Goal: Task Accomplishment & Management: Manage account settings

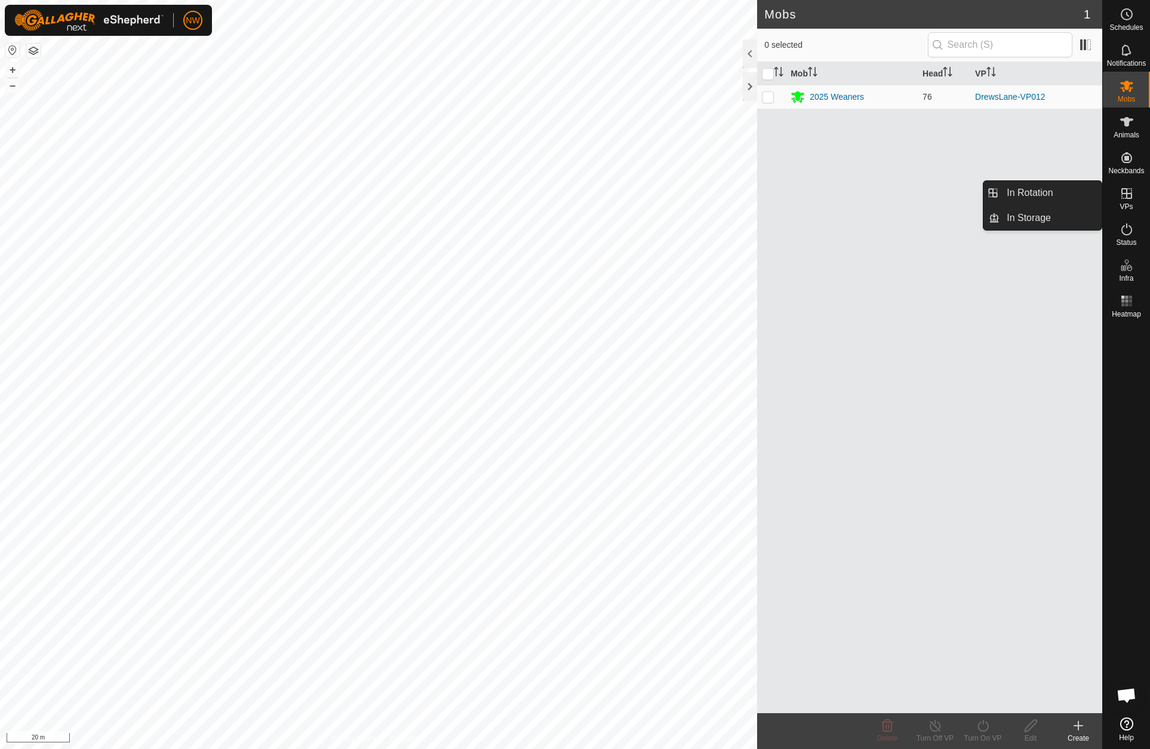
click at [1127, 194] on icon at bounding box center [1126, 193] width 11 height 11
click at [1025, 190] on link "In Rotation" at bounding box center [1051, 193] width 102 height 24
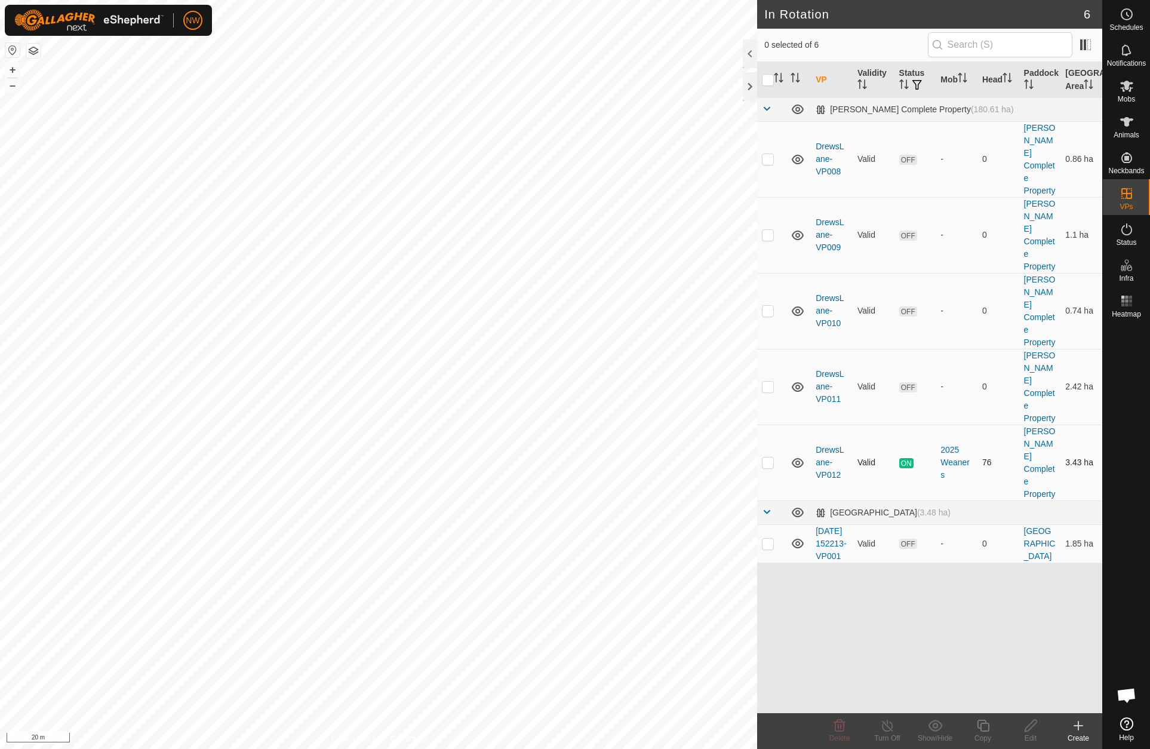
click at [770, 457] on p-checkbox at bounding box center [768, 462] width 12 height 10
checkbox input "true"
click at [750, 55] on div at bounding box center [750, 53] width 14 height 29
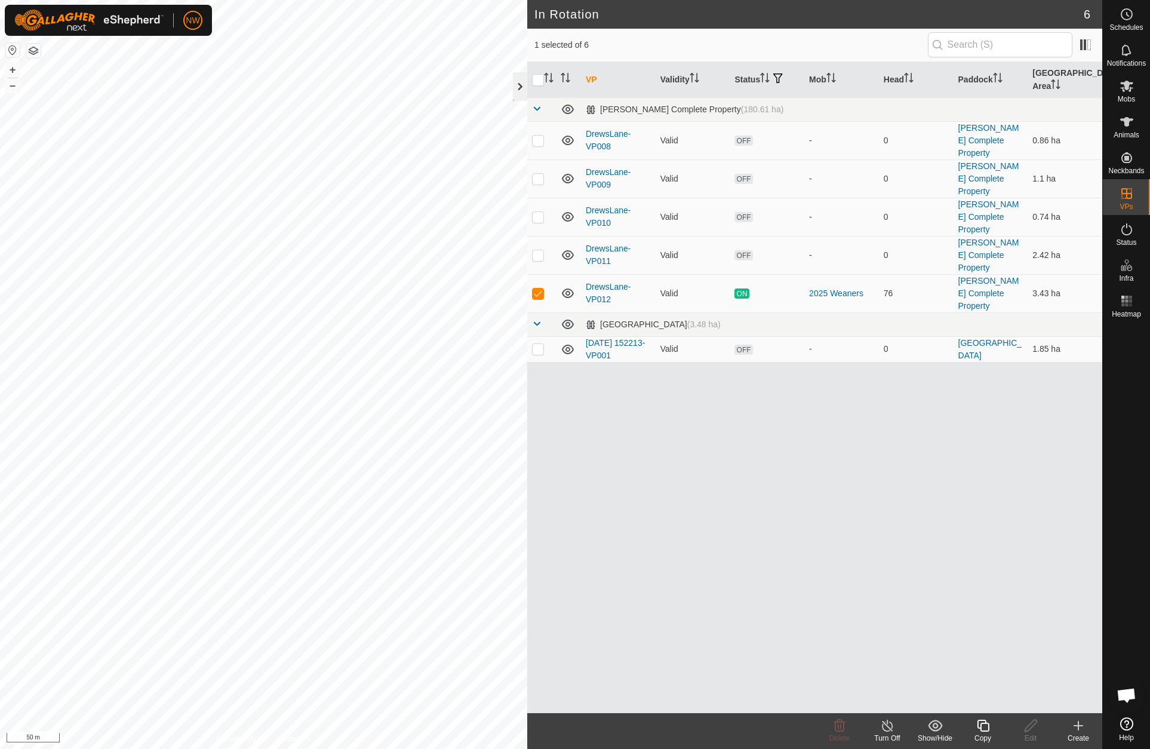
click at [519, 86] on div at bounding box center [520, 86] width 14 height 29
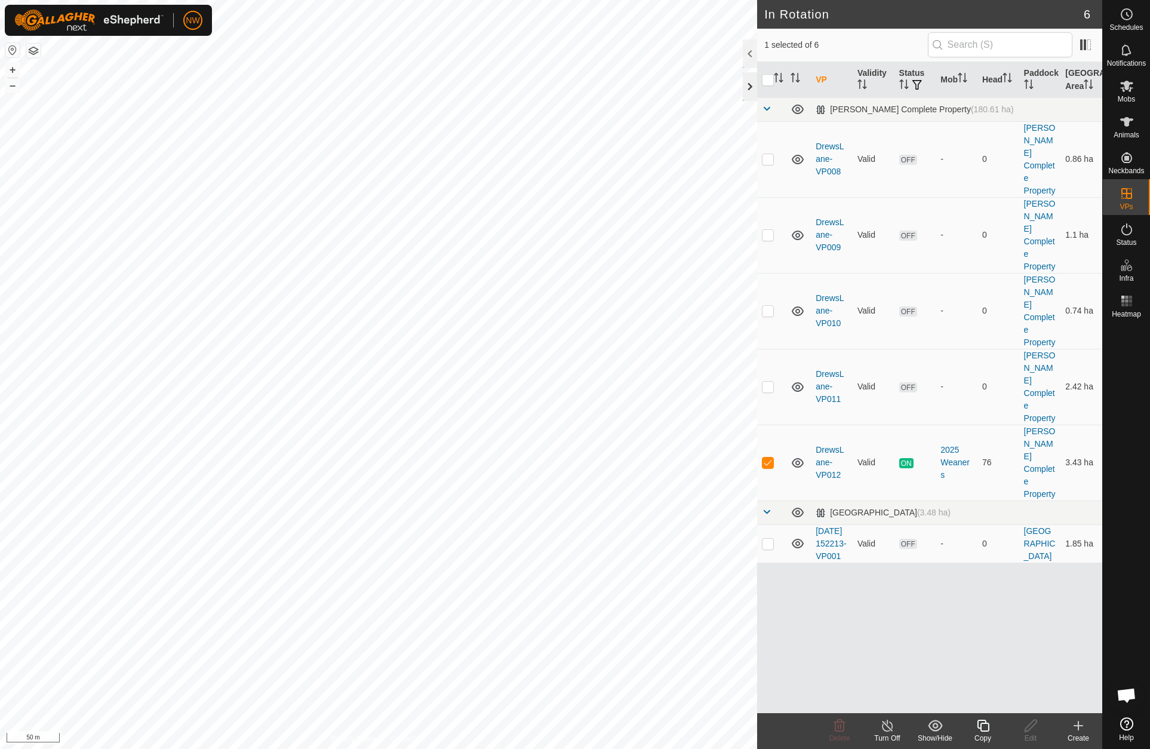
click at [746, 87] on div at bounding box center [750, 86] width 14 height 29
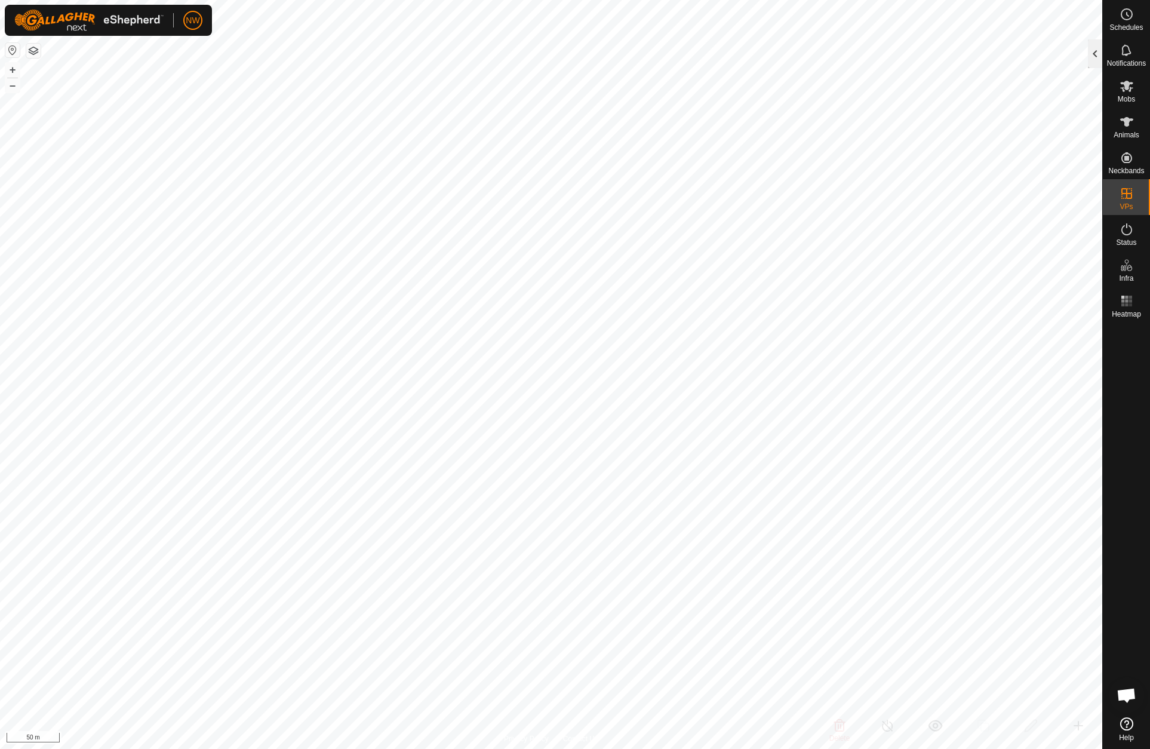
click at [1099, 53] on div at bounding box center [1095, 53] width 14 height 29
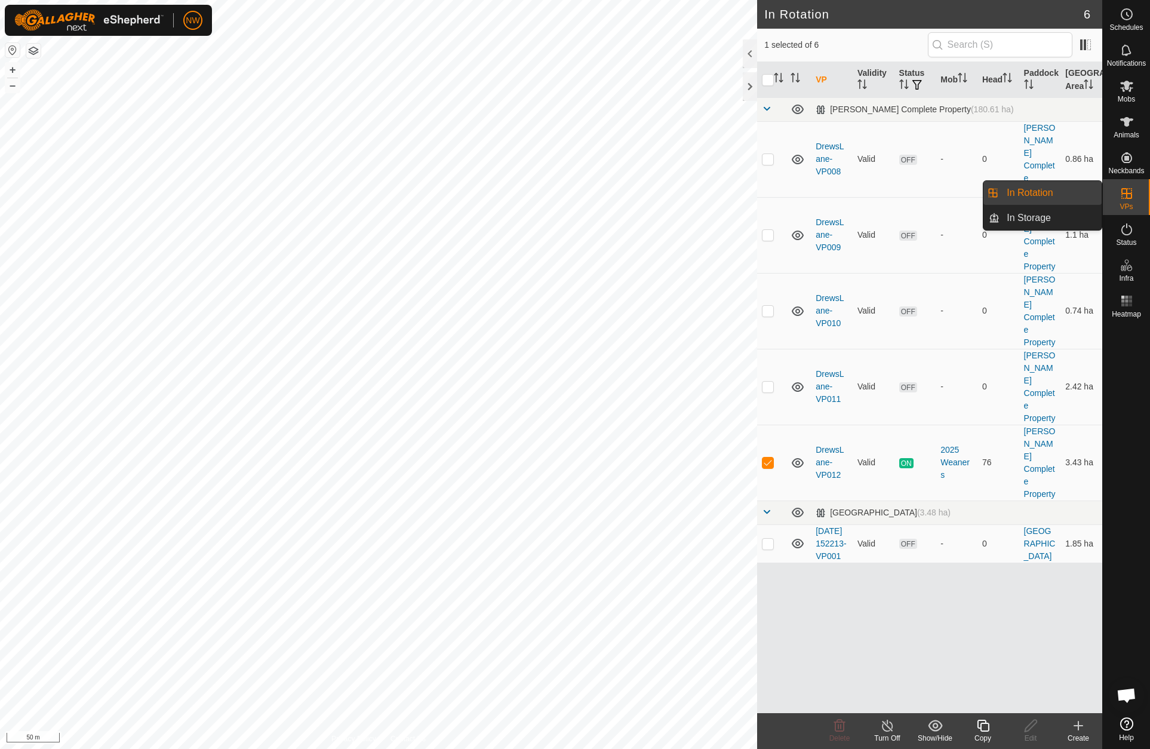
click at [1040, 185] on link "In Rotation" at bounding box center [1051, 193] width 102 height 24
drag, startPoint x: 844, startPoint y: 504, endPoint x: 838, endPoint y: 528, distance: 25.2
drag, startPoint x: 838, startPoint y: 528, endPoint x: 833, endPoint y: 557, distance: 28.6
click at [830, 598] on div "VP Validity Status Mob Head Paddock Grazing Area Drews Complete Property (180.6…" at bounding box center [929, 387] width 345 height 651
click at [1122, 85] on icon at bounding box center [1127, 86] width 14 height 14
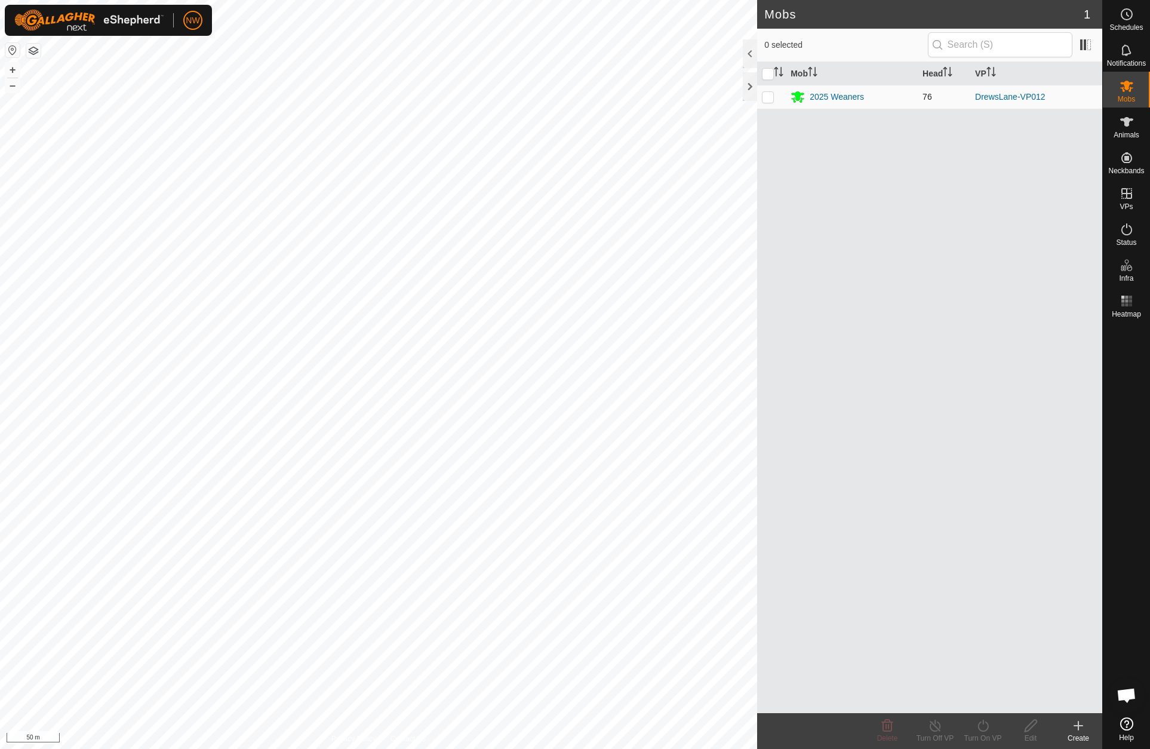
click at [772, 95] on p-checkbox at bounding box center [768, 97] width 12 height 10
checkbox input "true"
click at [835, 99] on div "2025 Weaners" at bounding box center [837, 97] width 54 height 13
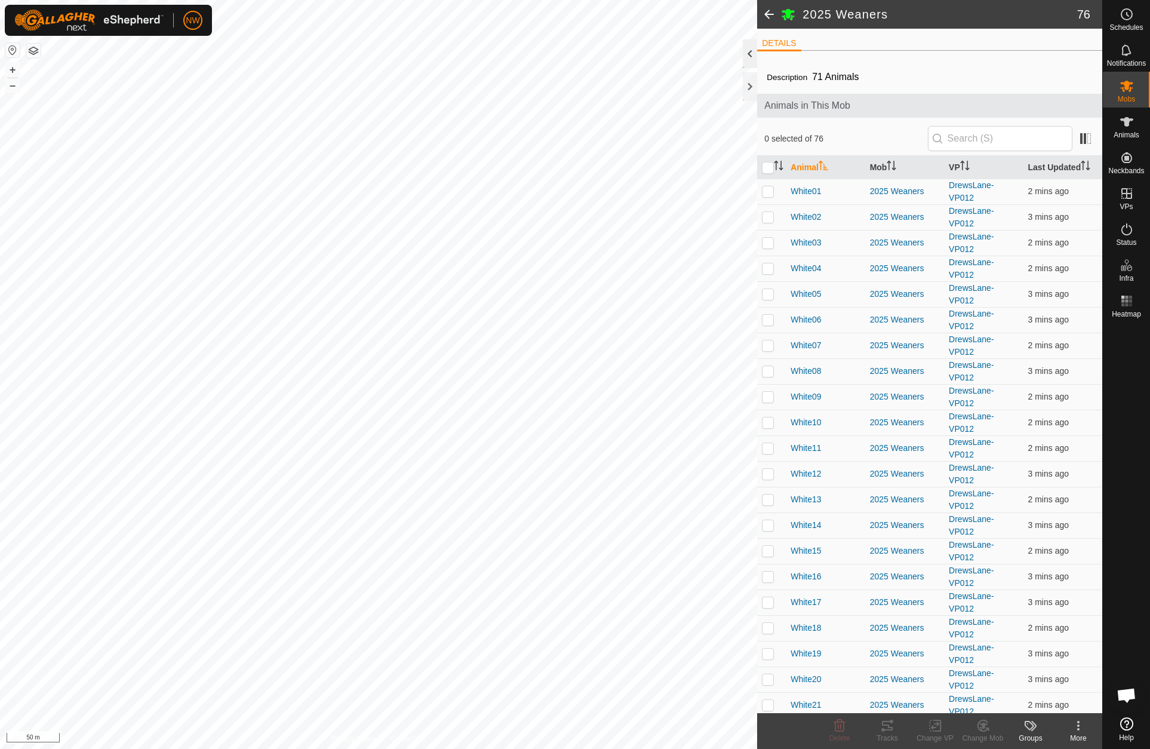
click at [749, 52] on div at bounding box center [750, 53] width 14 height 29
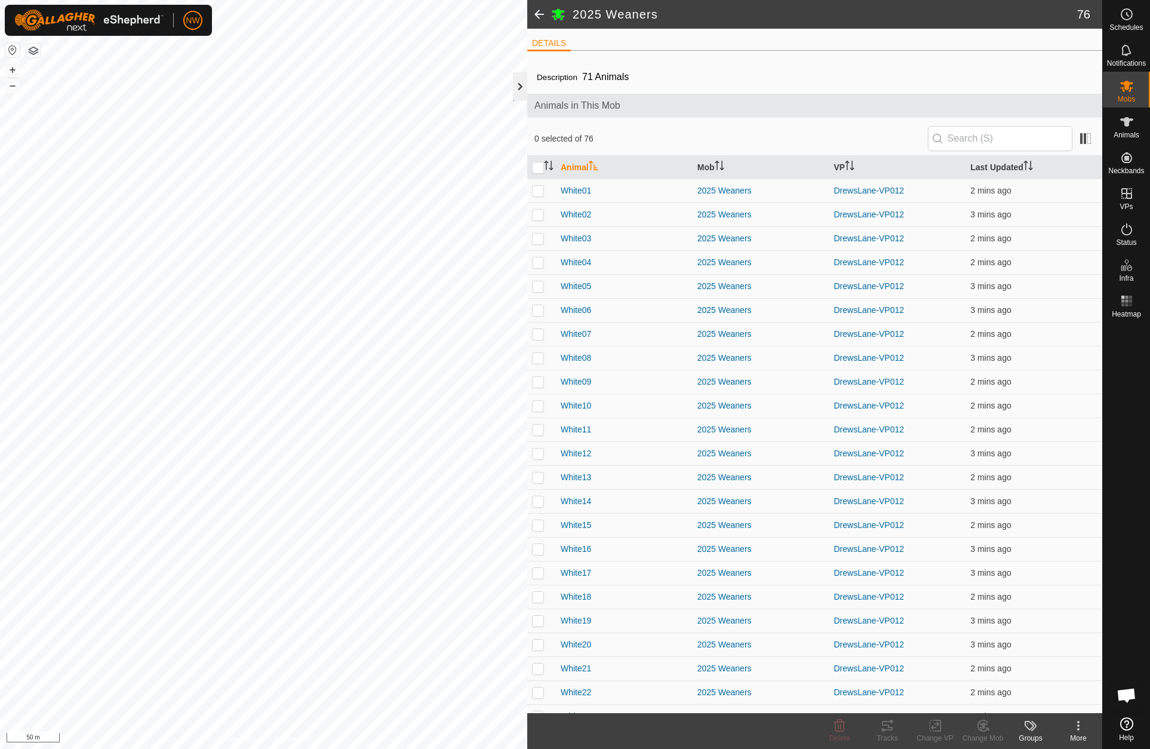
click at [519, 88] on div at bounding box center [520, 86] width 14 height 29
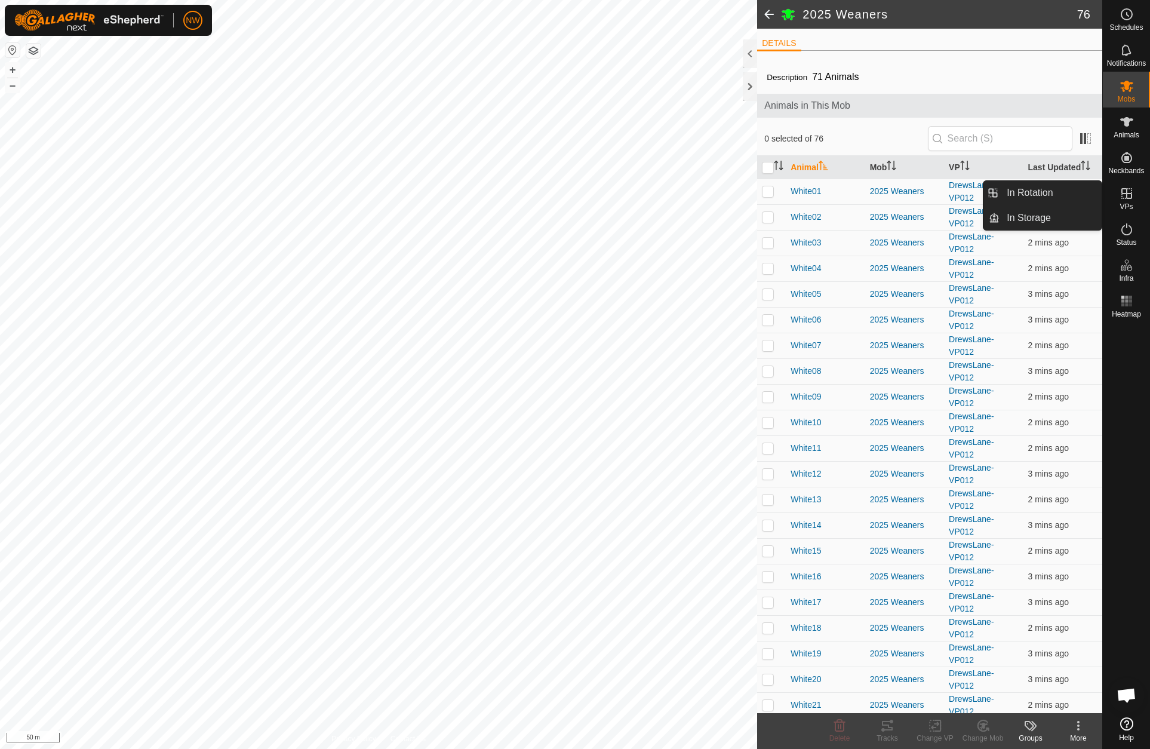
click at [1131, 194] on icon at bounding box center [1126, 193] width 11 height 11
click at [1043, 187] on link "In Rotation" at bounding box center [1051, 193] width 102 height 24
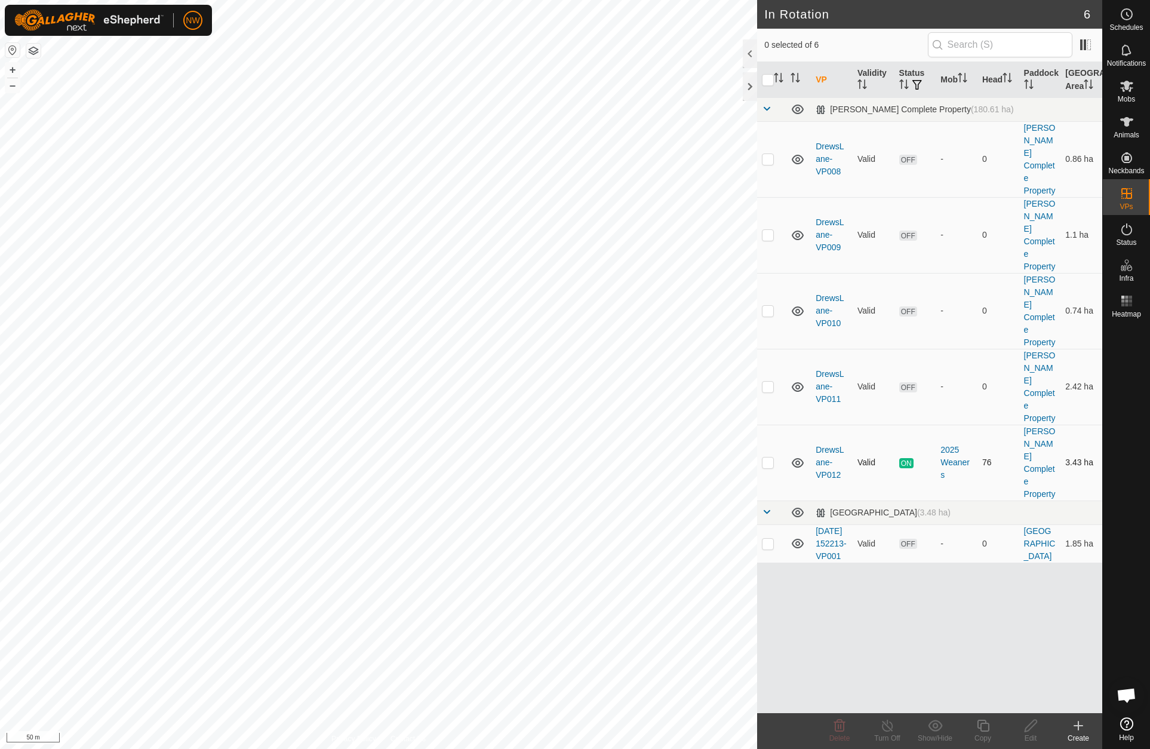
click at [765, 457] on p-checkbox at bounding box center [768, 462] width 12 height 10
checkbox input "true"
click at [986, 724] on icon at bounding box center [983, 725] width 15 height 14
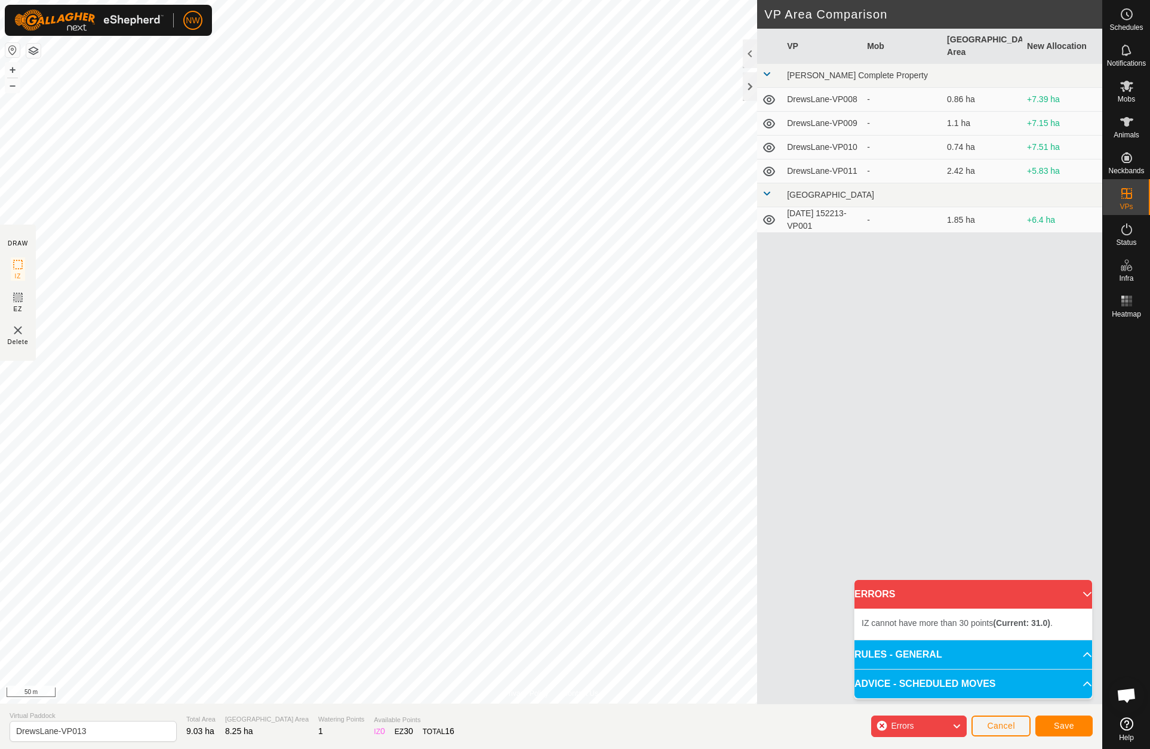
click at [916, 730] on span "Errors" at bounding box center [907, 726] width 32 height 16
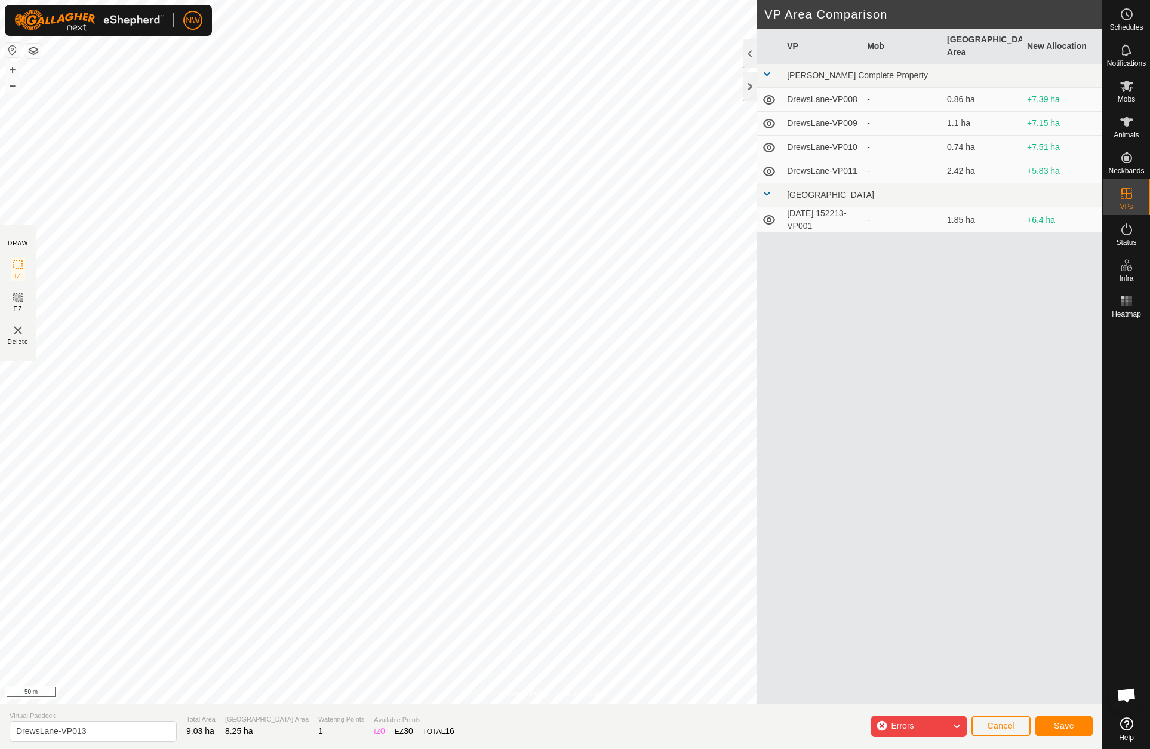
click at [916, 730] on span "Errors" at bounding box center [907, 726] width 32 height 16
click at [1064, 727] on span "Save" at bounding box center [1064, 726] width 20 height 10
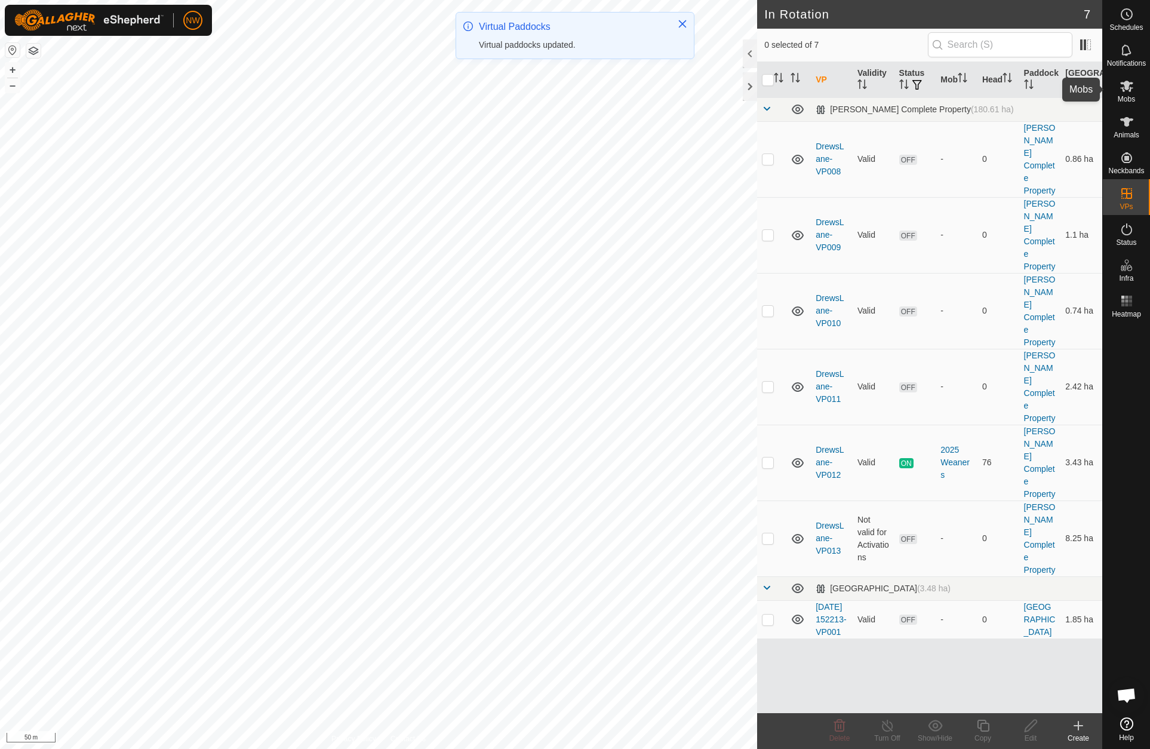
click at [1123, 88] on icon at bounding box center [1126, 86] width 13 height 11
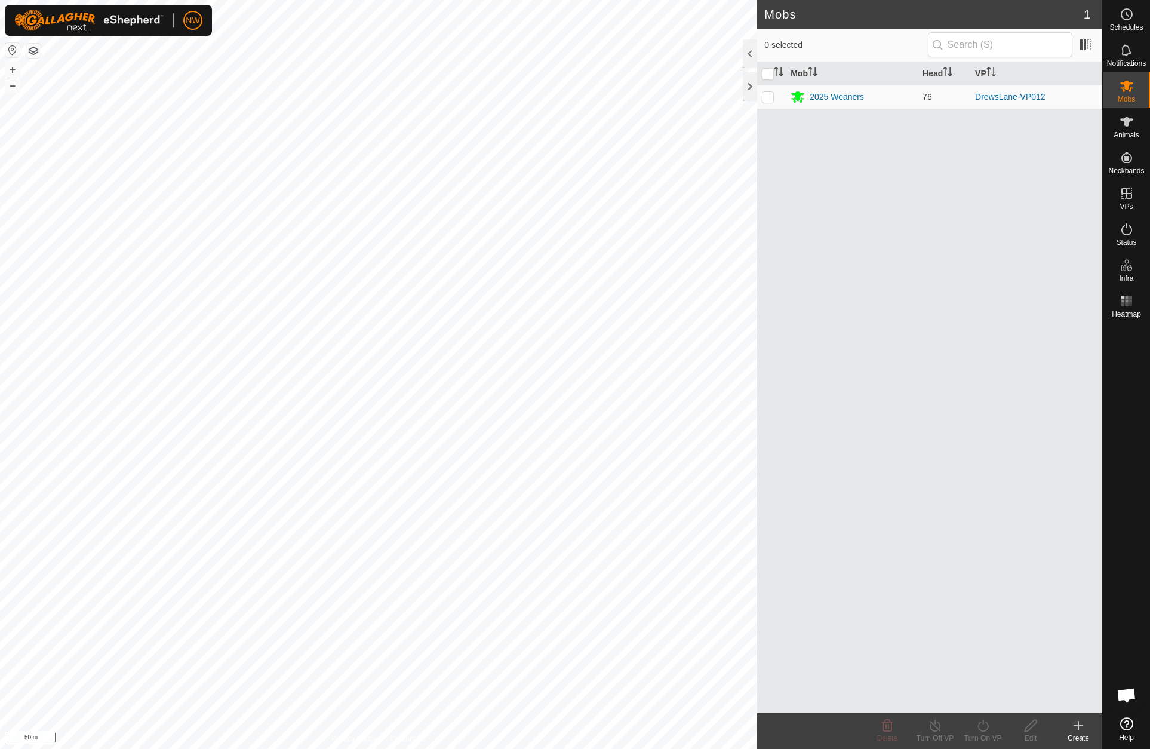
click at [767, 100] on p-checkbox at bounding box center [768, 97] width 12 height 10
checkbox input "true"
click at [985, 731] on icon at bounding box center [983, 725] width 15 height 14
click at [983, 700] on link "Now" at bounding box center [1019, 699] width 118 height 24
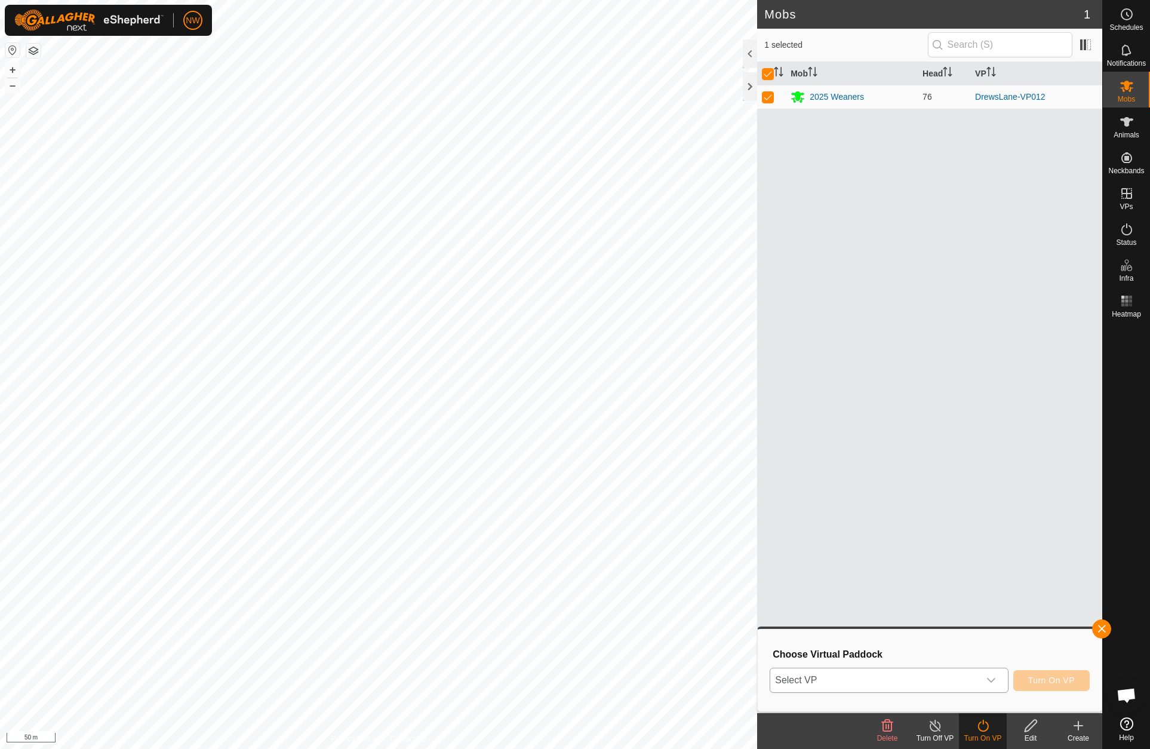
click at [992, 679] on icon "dropdown trigger" at bounding box center [991, 680] width 10 height 10
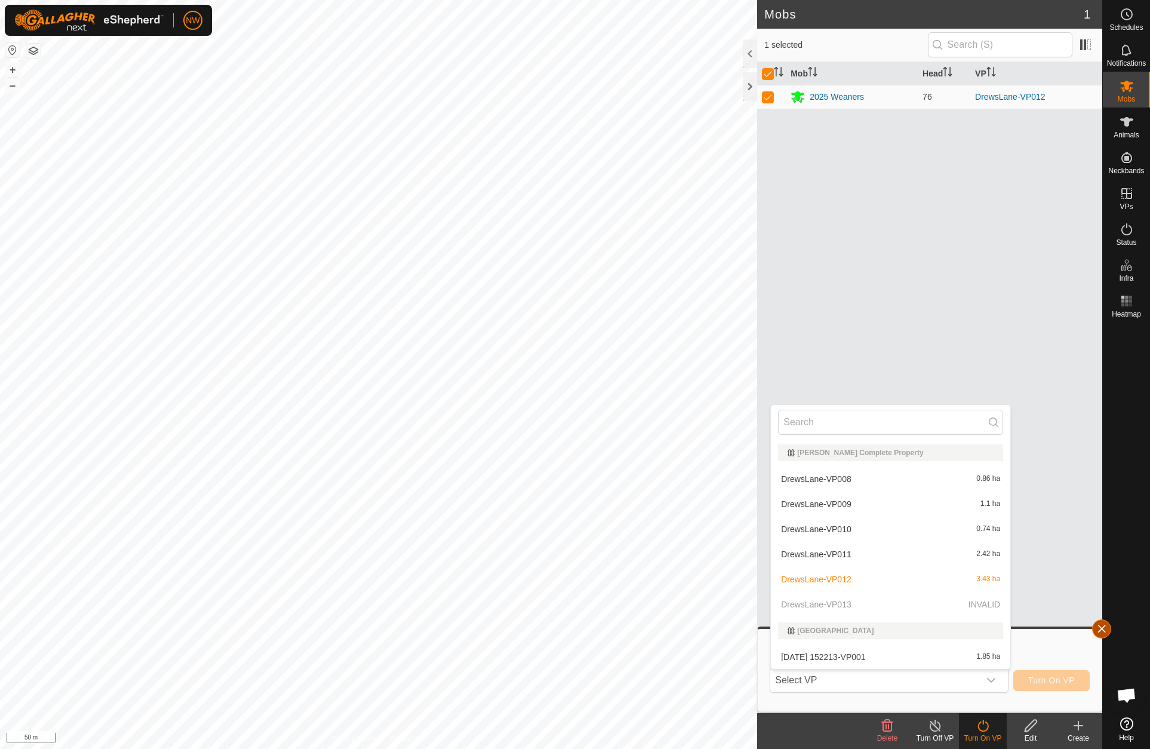
click at [1096, 626] on button "button" at bounding box center [1101, 628] width 19 height 19
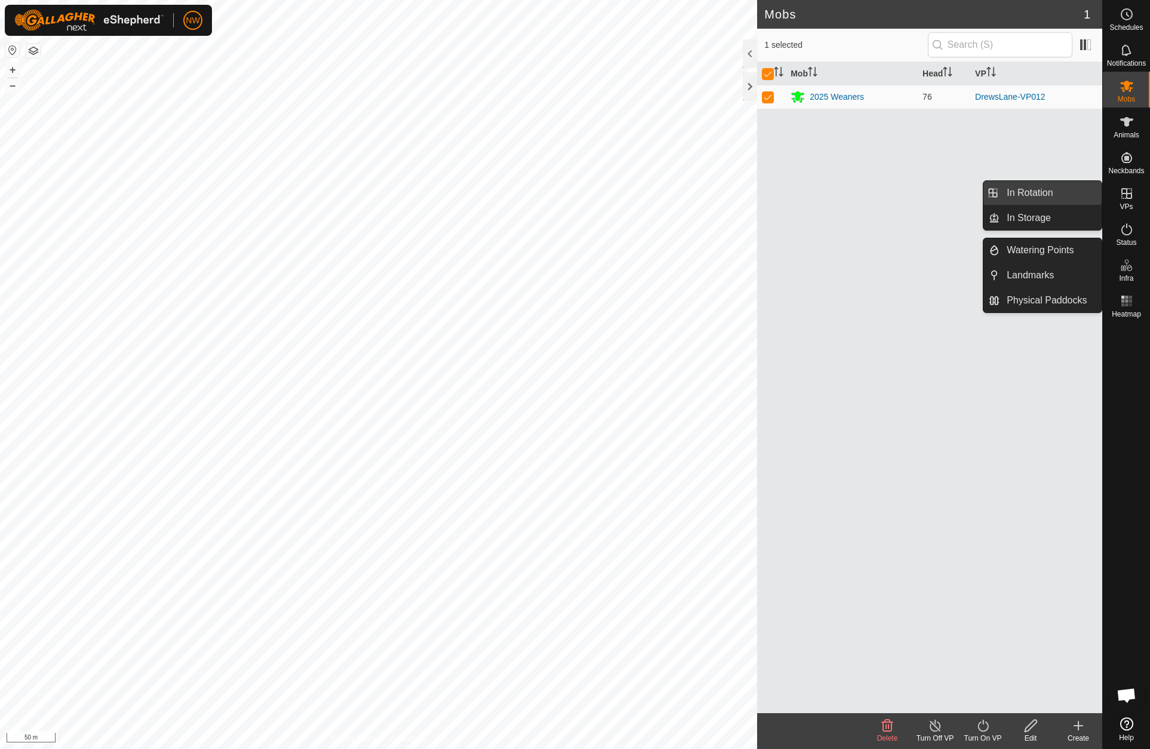
click at [1028, 187] on link "In Rotation" at bounding box center [1051, 193] width 102 height 24
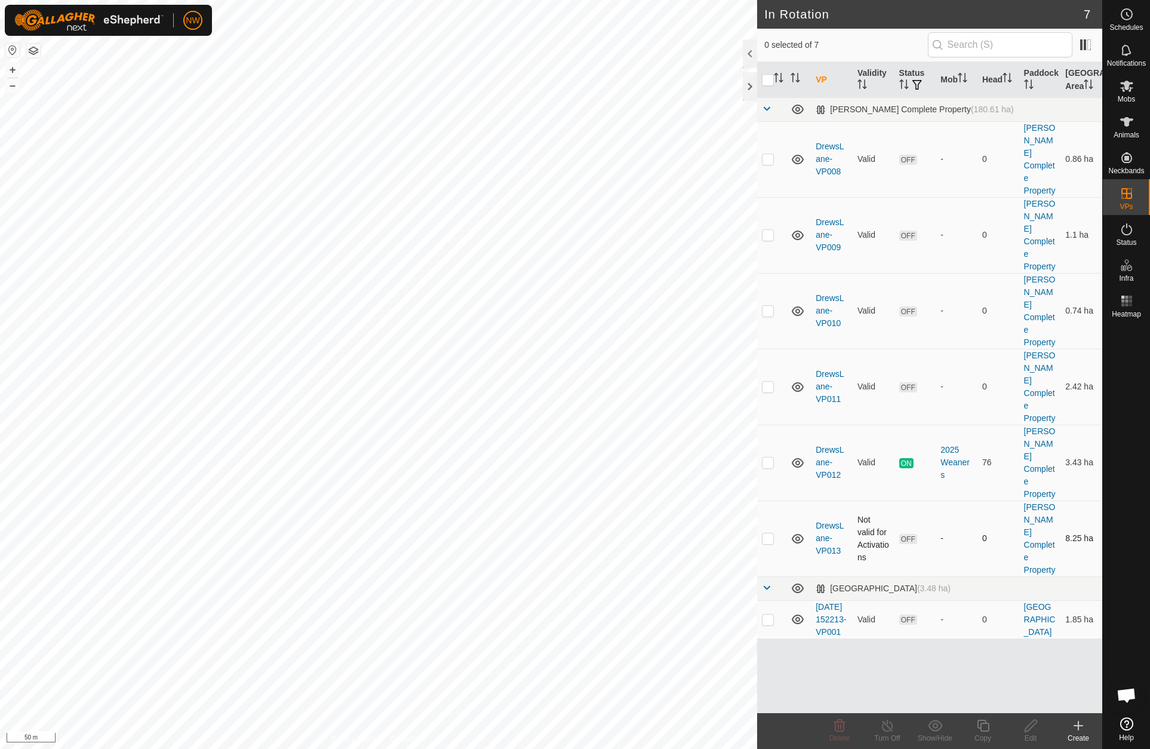
click at [768, 533] on p-checkbox at bounding box center [768, 538] width 12 height 10
checkbox input "true"
click at [1034, 727] on icon at bounding box center [1030, 725] width 15 height 14
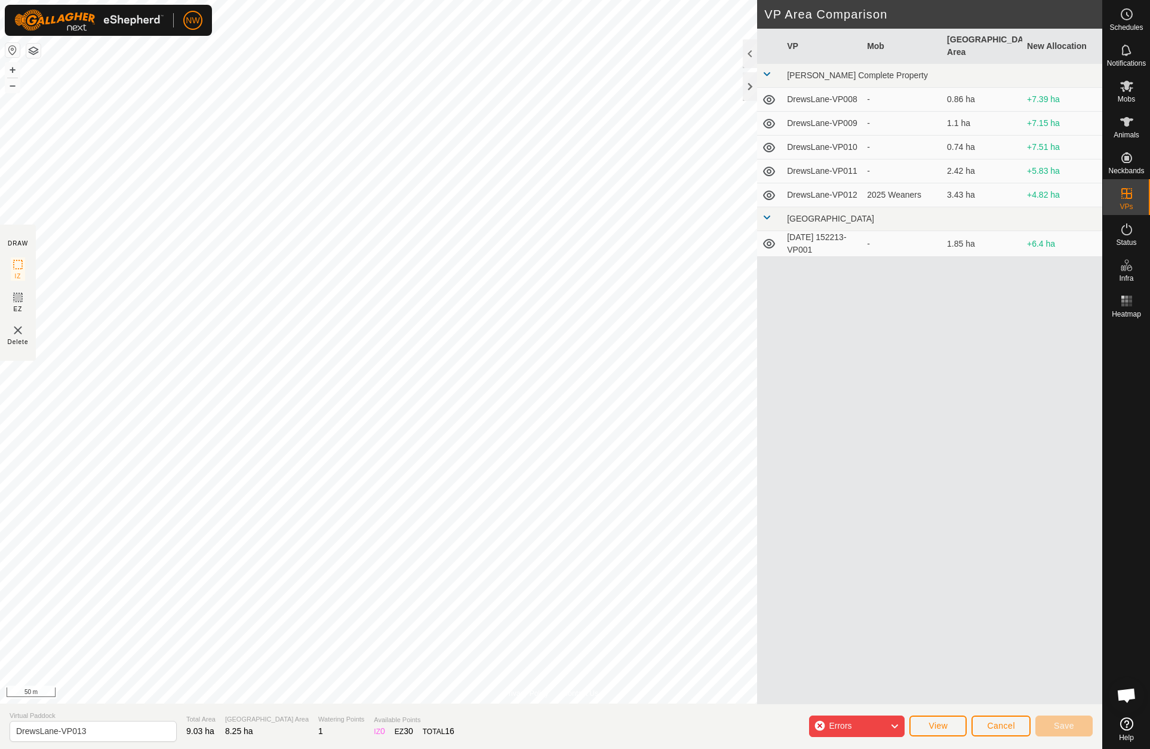
click at [893, 727] on icon at bounding box center [895, 726] width 10 height 16
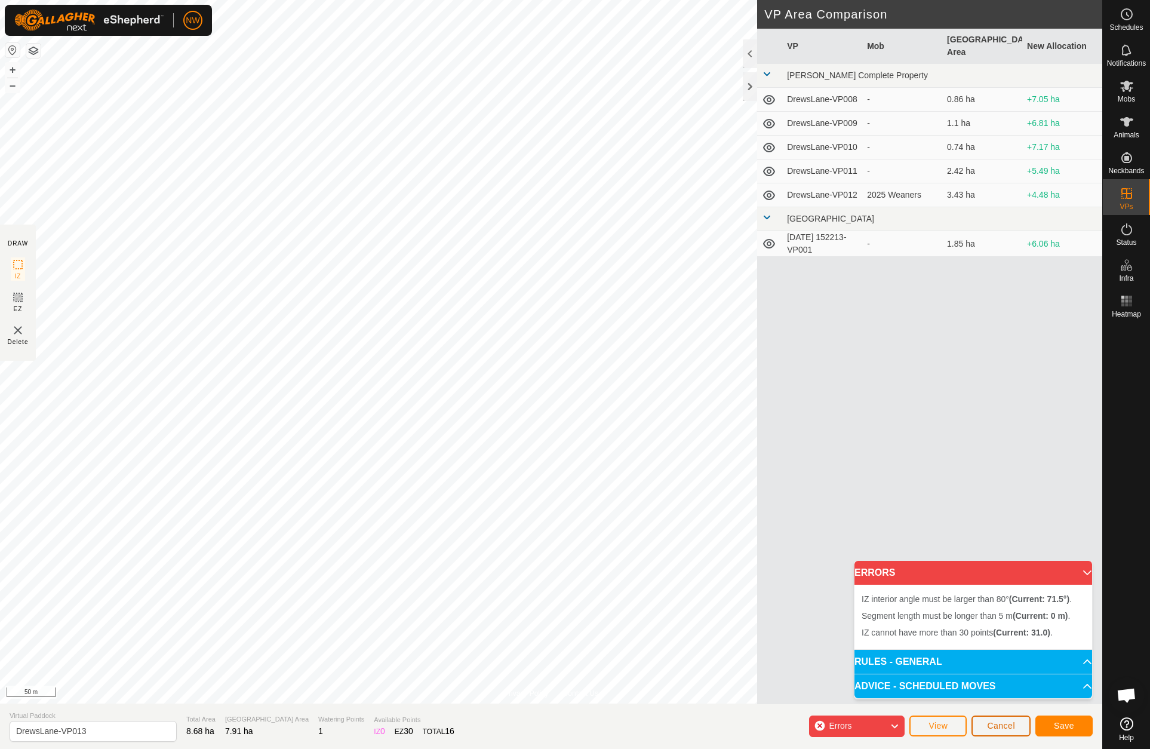
click at [998, 726] on span "Cancel" at bounding box center [1001, 726] width 28 height 10
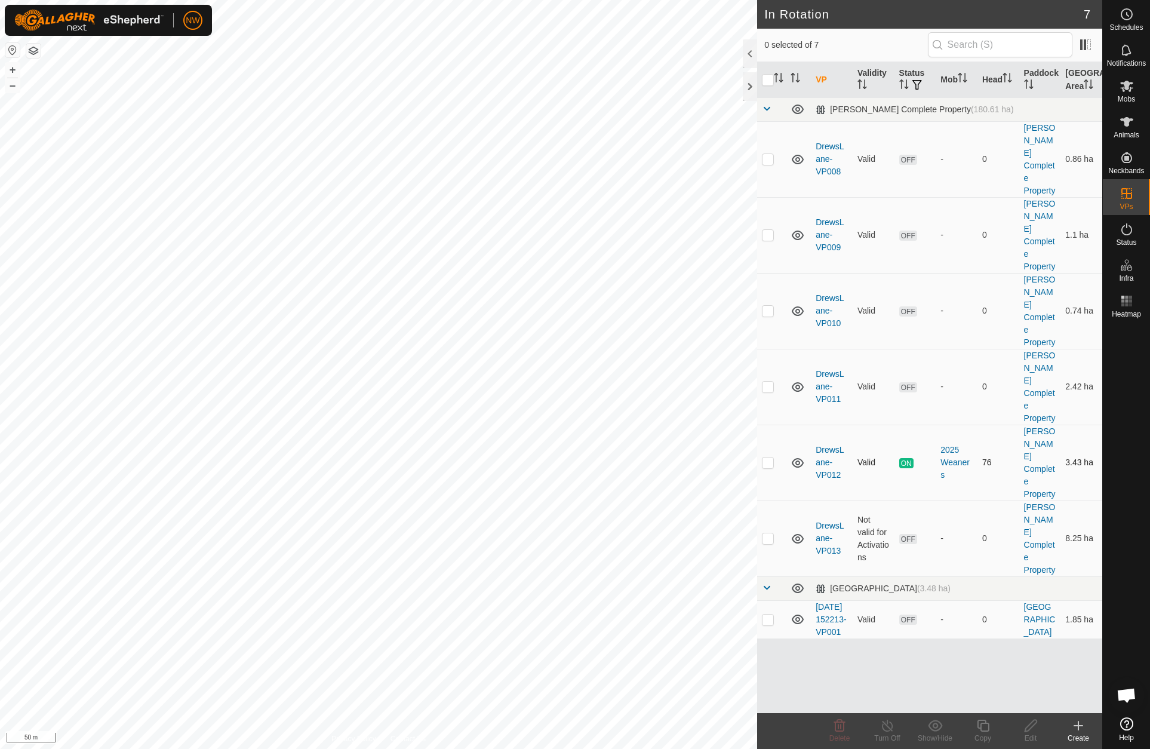
click at [766, 457] on p-checkbox at bounding box center [768, 462] width 12 height 10
checkbox input "true"
click at [986, 727] on icon at bounding box center [983, 725] width 15 height 14
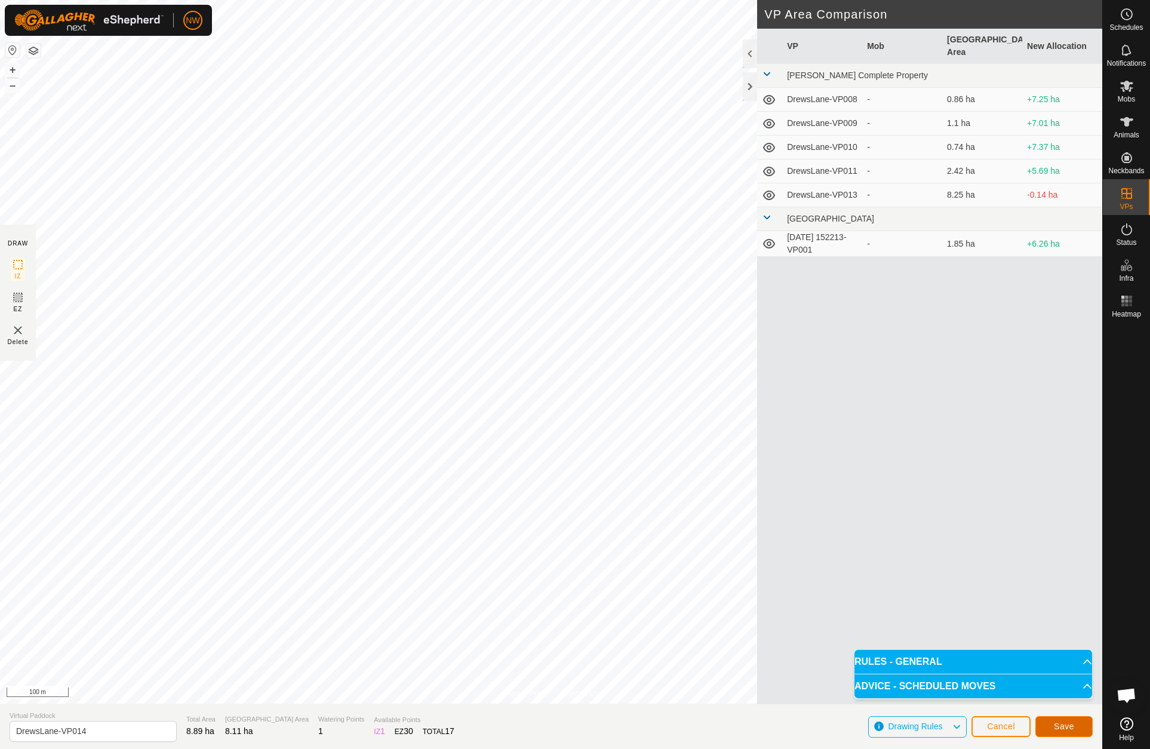
click at [1065, 722] on span "Save" at bounding box center [1064, 726] width 20 height 10
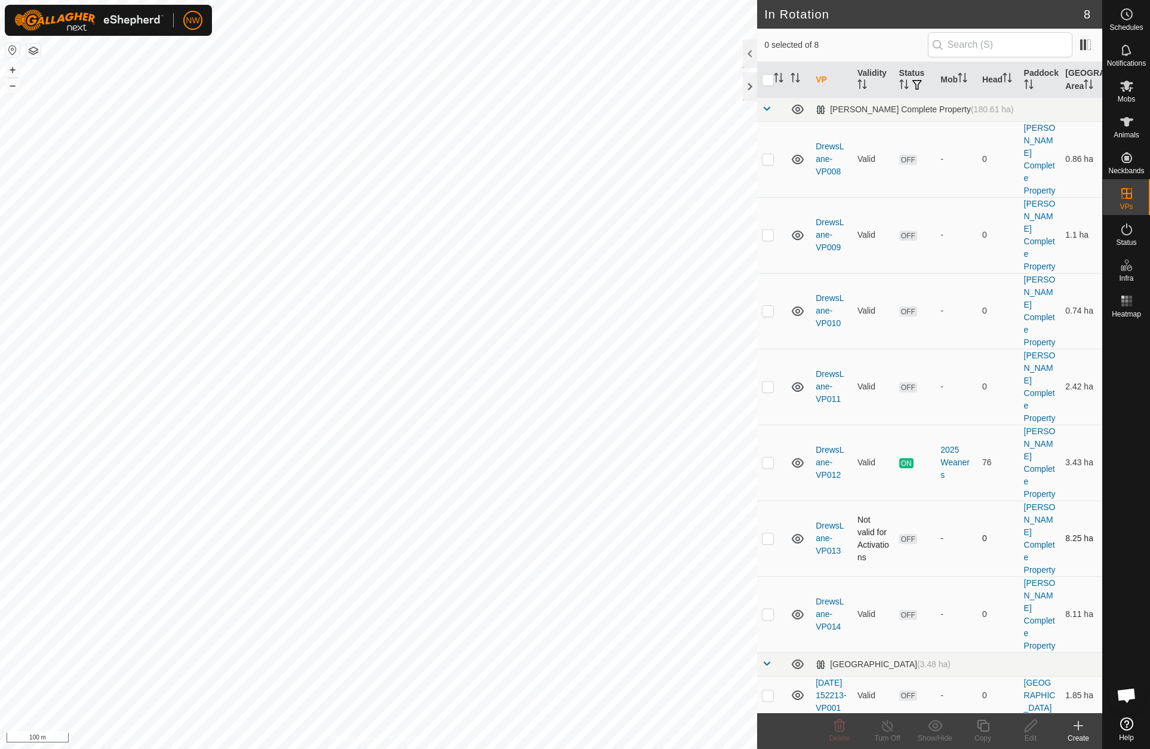
click at [767, 533] on p-checkbox at bounding box center [768, 538] width 12 height 10
checkbox input "true"
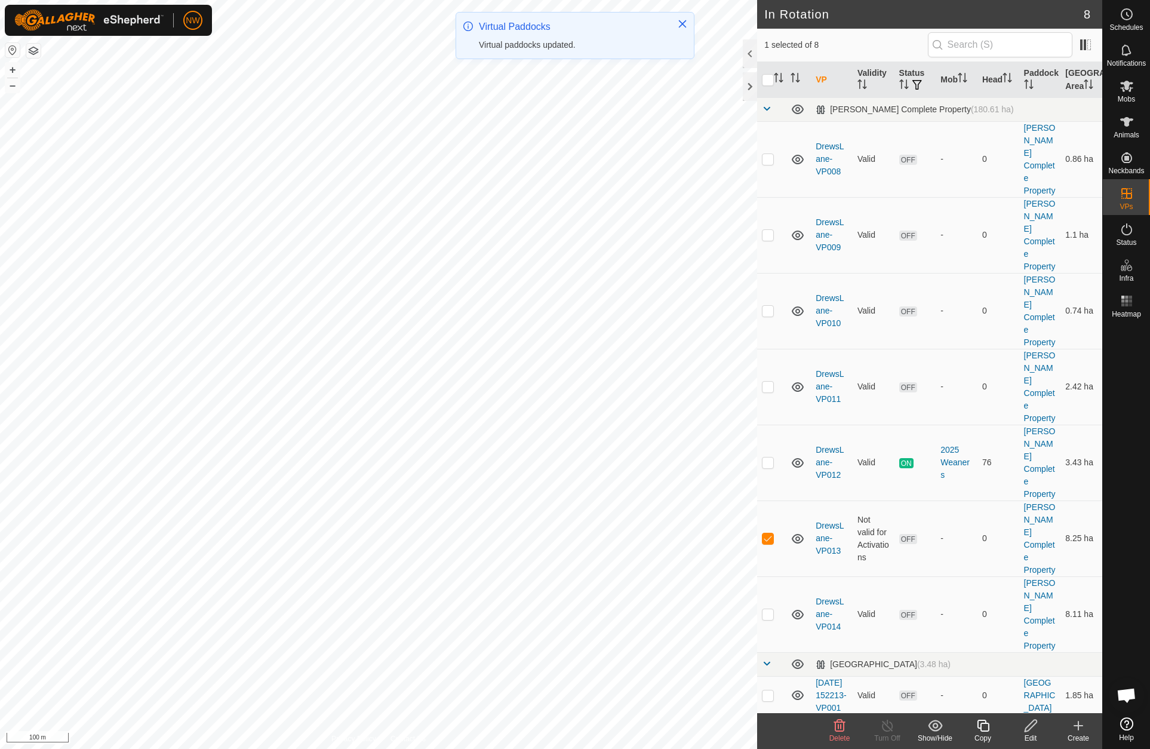
click at [841, 733] on div "Delete" at bounding box center [840, 738] width 48 height 11
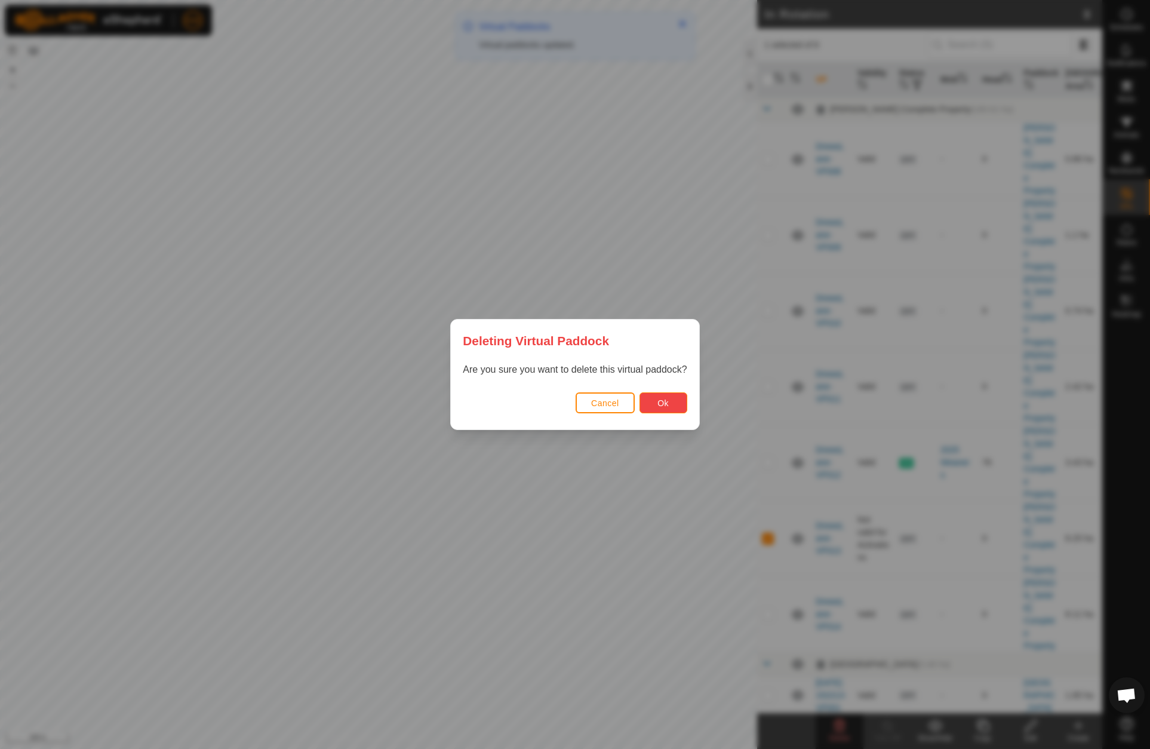
click at [664, 396] on button "Ok" at bounding box center [663, 402] width 48 height 21
checkbox input "false"
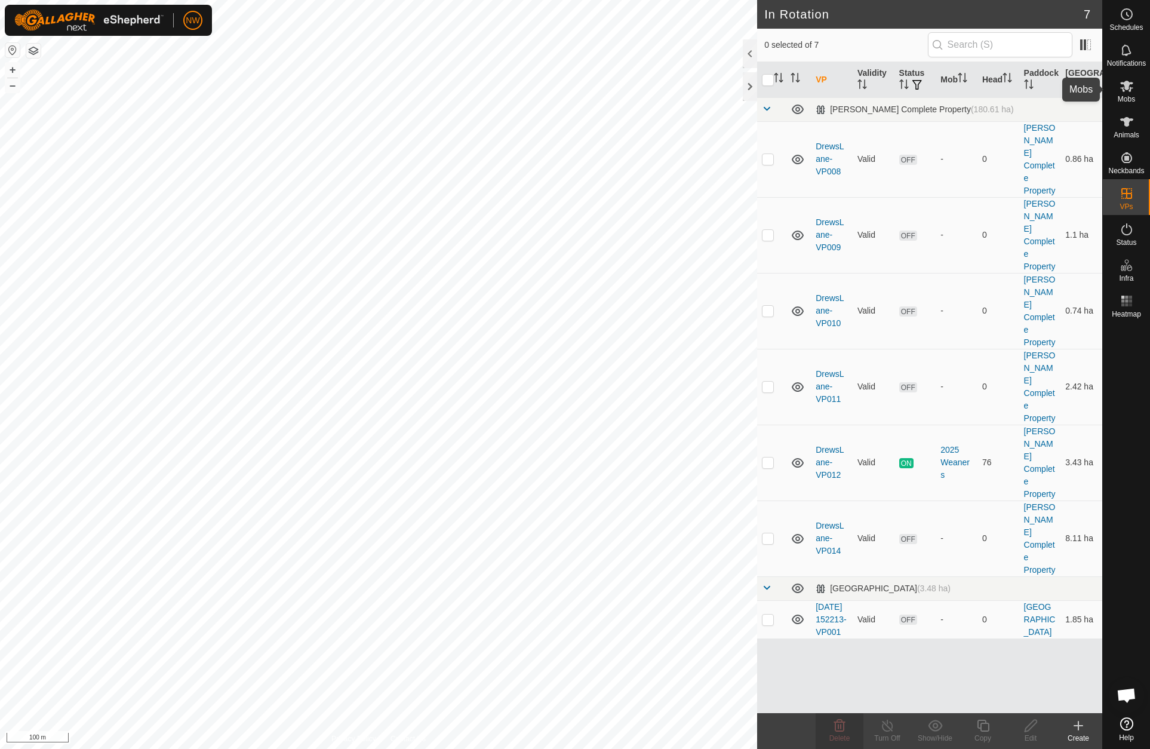
click at [1127, 87] on div "NW Schedules Notifications Mobs Animals Neckbands VPs Status Infra Heatmap Help…" at bounding box center [575, 374] width 1150 height 749
click at [765, 457] on p-checkbox at bounding box center [768, 462] width 12 height 10
click at [764, 457] on p-checkbox at bounding box center [768, 462] width 12 height 10
checkbox input "false"
click at [768, 533] on p-checkbox at bounding box center [768, 538] width 12 height 10
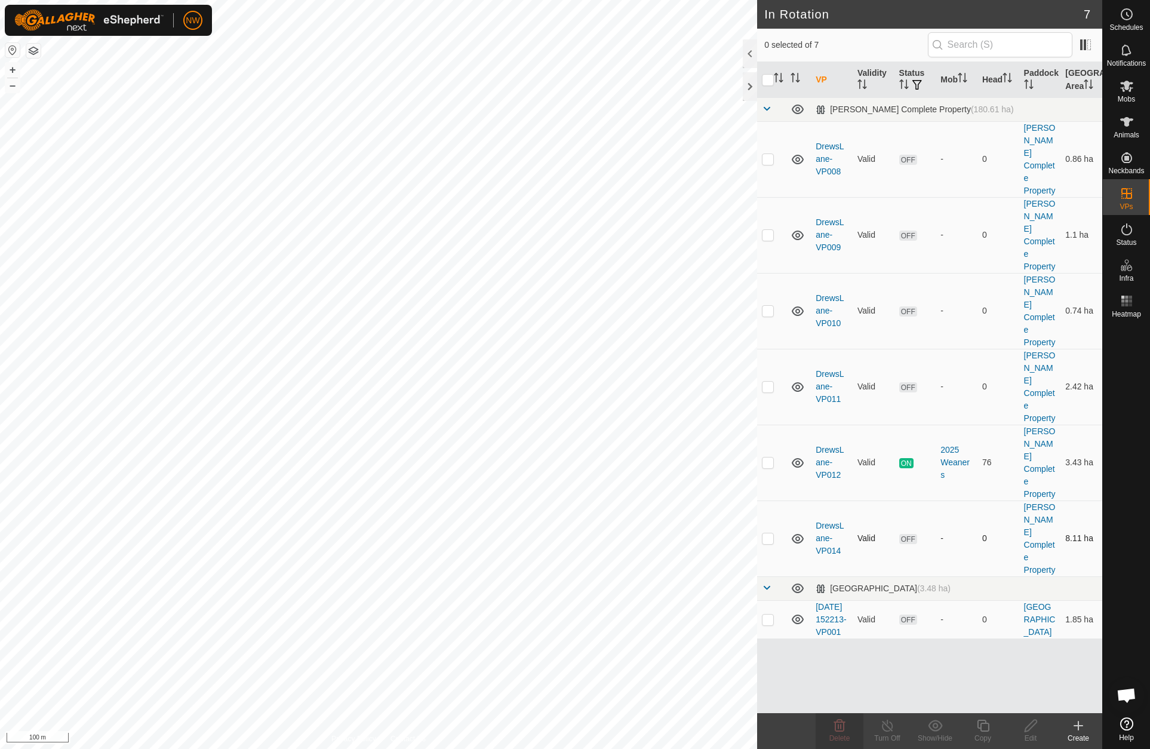
checkbox input "true"
click at [1126, 92] on icon at bounding box center [1127, 86] width 14 height 14
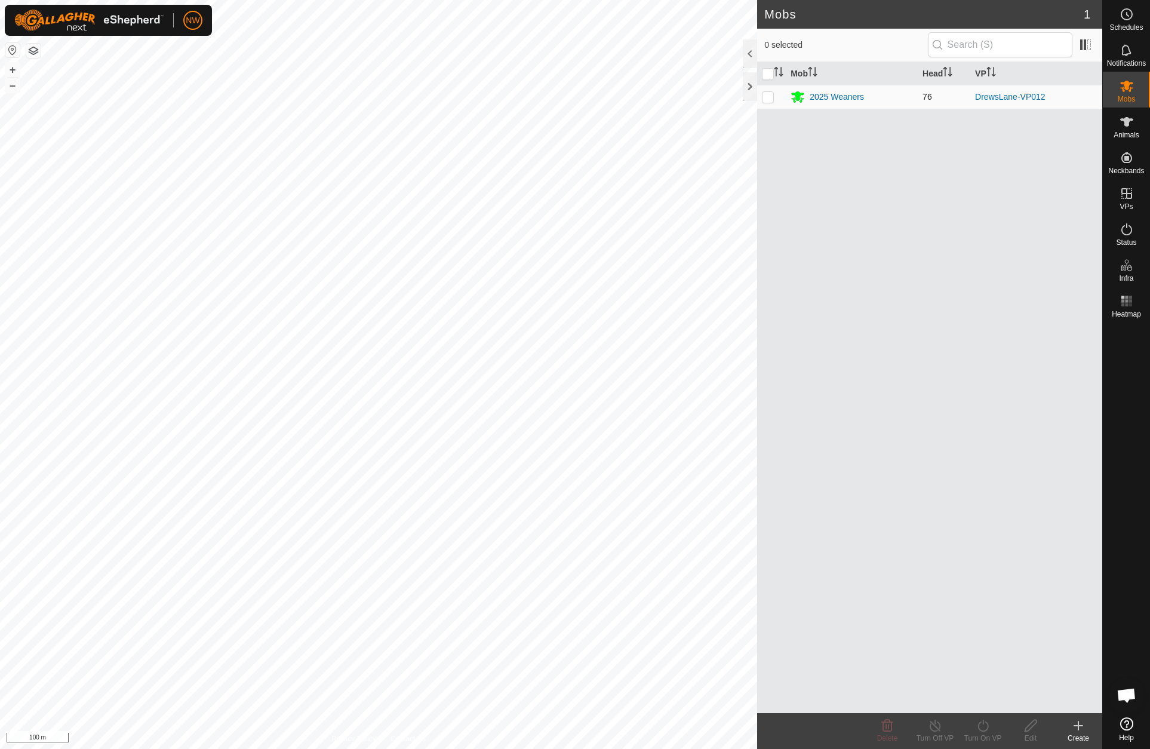
click at [763, 99] on p-checkbox at bounding box center [768, 97] width 12 height 10
checkbox input "true"
click at [980, 727] on icon at bounding box center [983, 725] width 15 height 14
click at [989, 703] on link "Now" at bounding box center [1019, 699] width 118 height 24
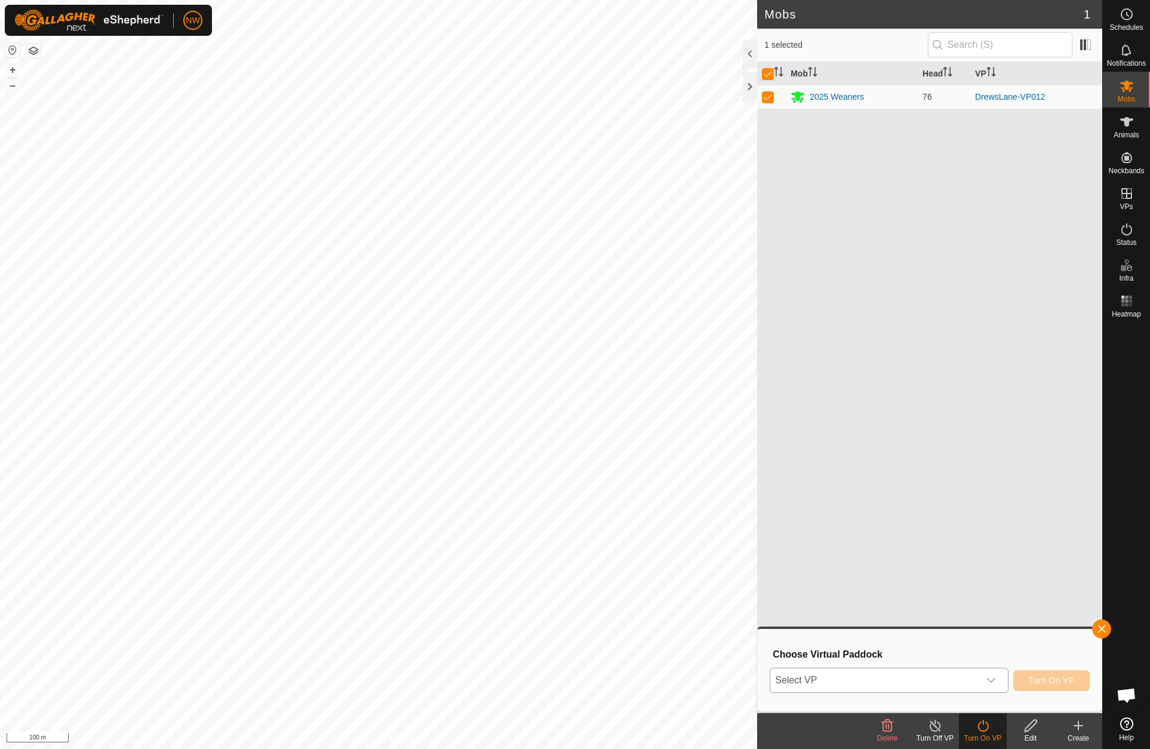
click at [994, 680] on icon "dropdown trigger" at bounding box center [991, 680] width 10 height 10
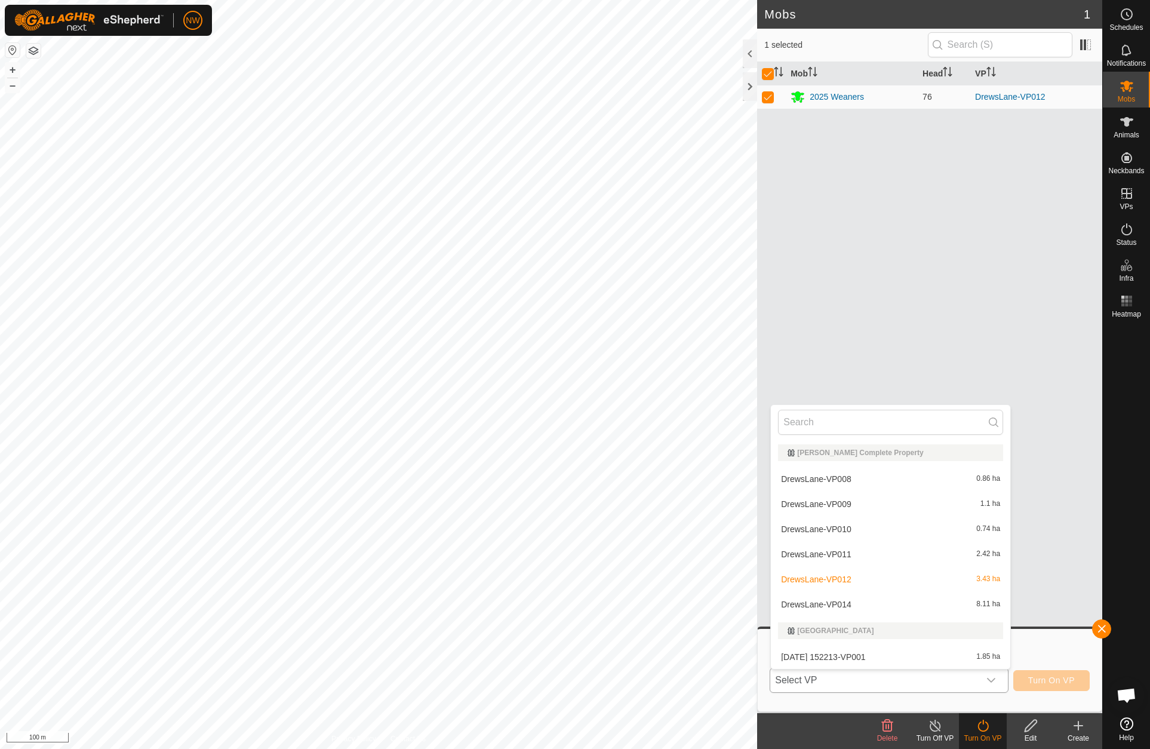
click at [836, 606] on li "DrewsLane-VP014 8.11 ha" at bounding box center [890, 604] width 239 height 24
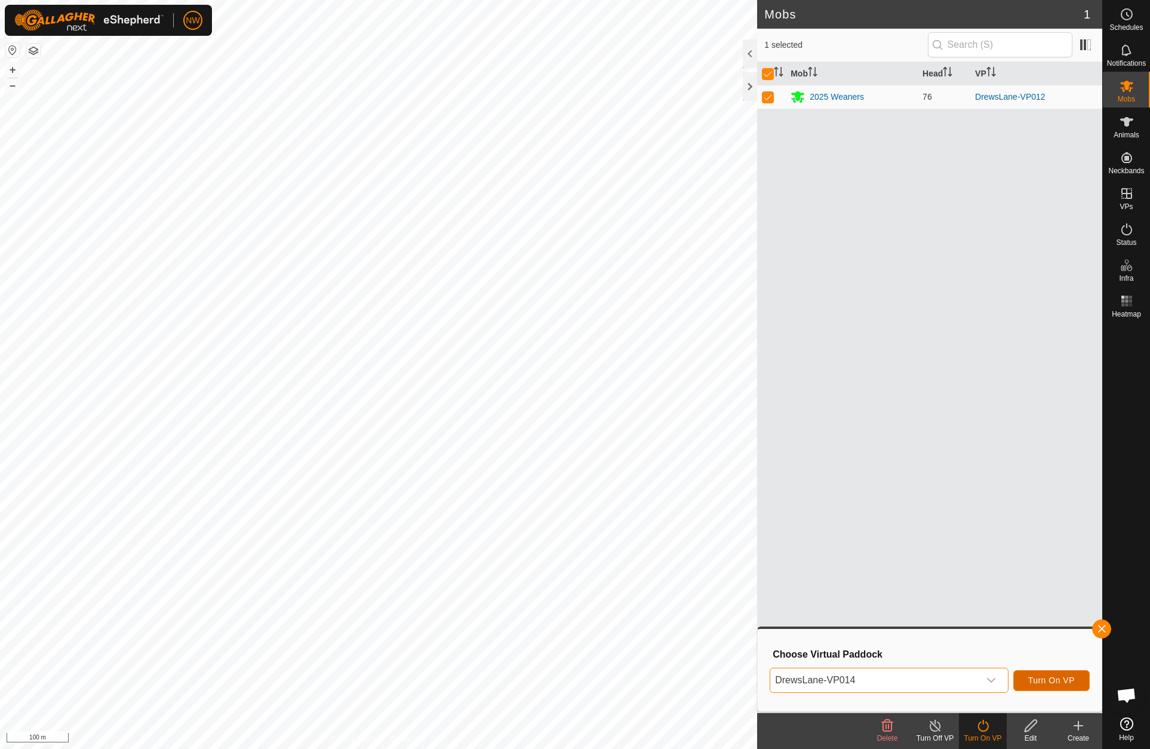
click at [1060, 681] on span "Turn On VP" at bounding box center [1051, 680] width 47 height 10
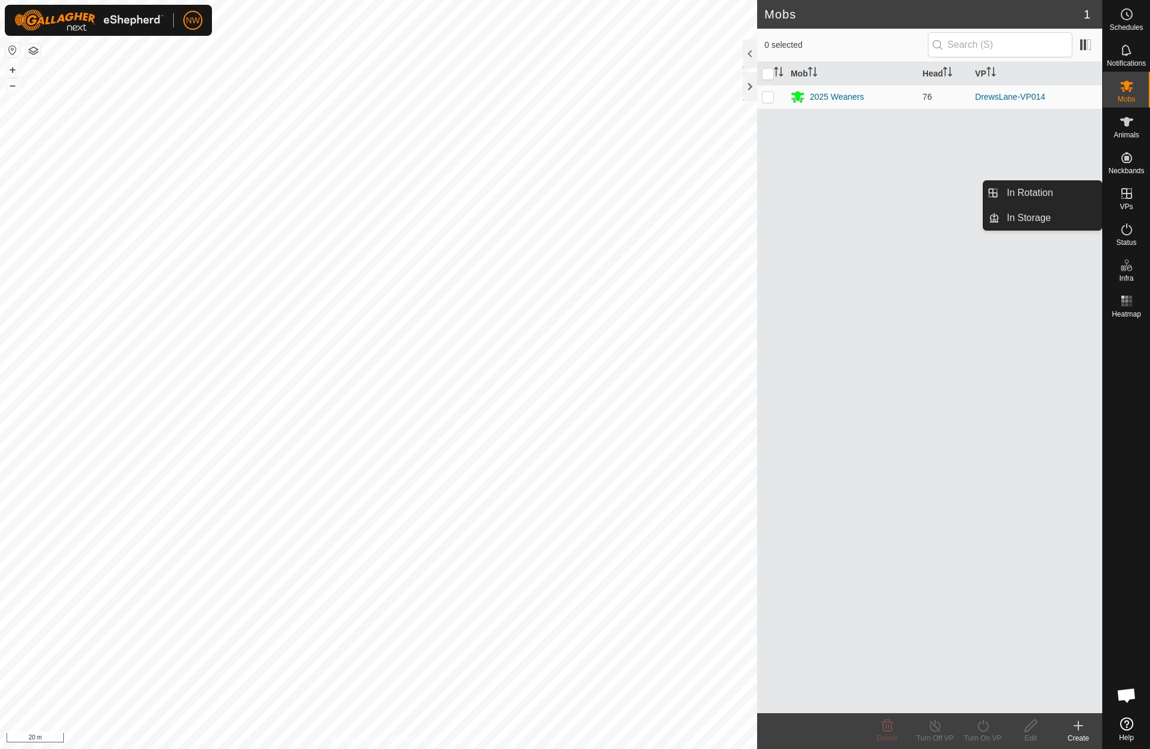
click at [1124, 198] on icon at bounding box center [1127, 193] width 14 height 14
click at [1020, 186] on link "In Rotation" at bounding box center [1051, 193] width 102 height 24
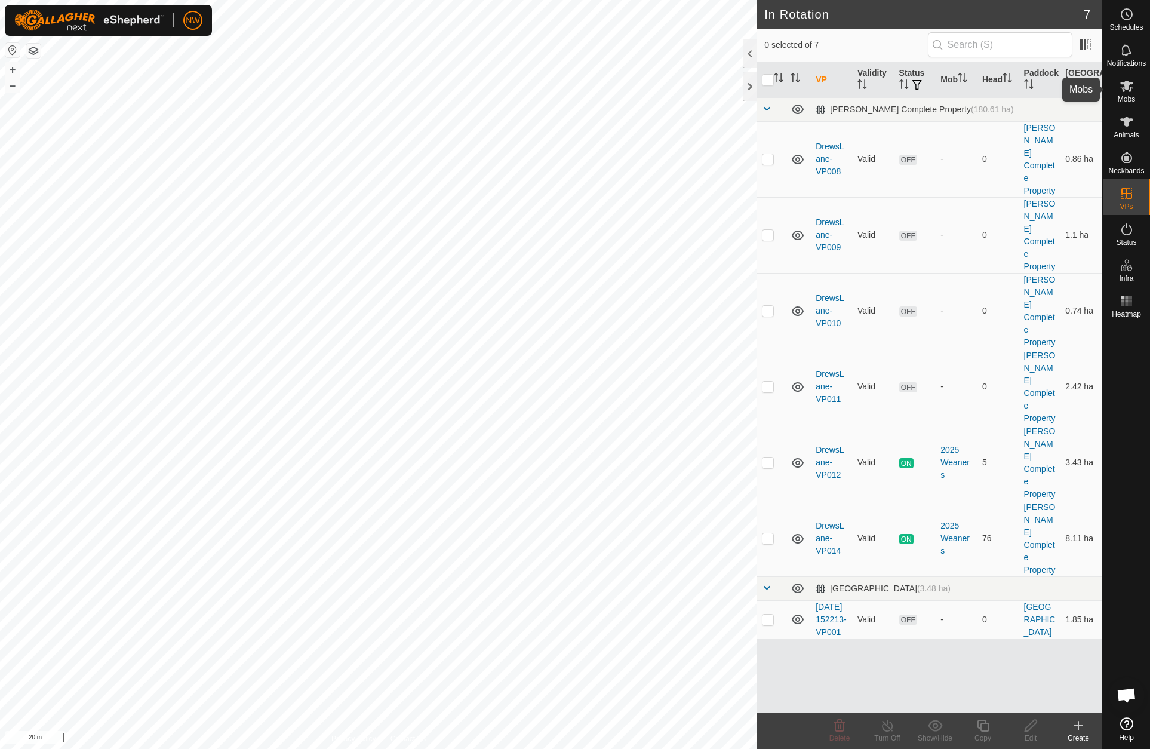
click at [1133, 82] on icon at bounding box center [1127, 86] width 14 height 14
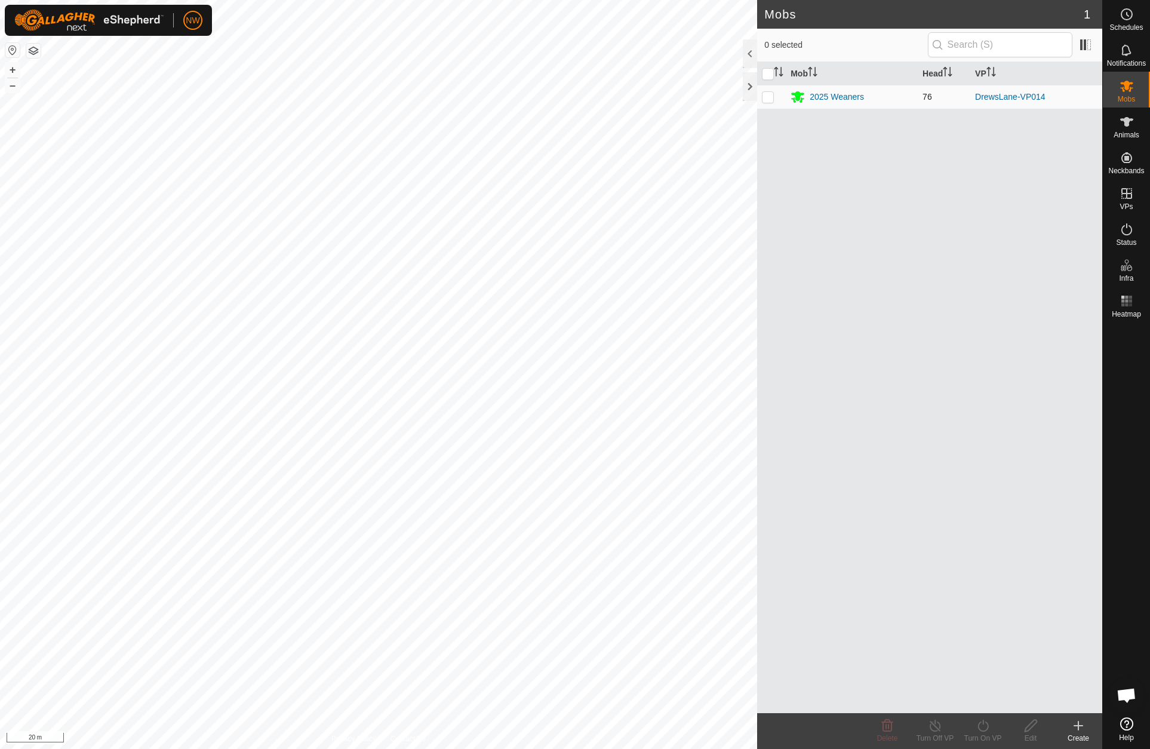
click at [768, 98] on p-checkbox at bounding box center [768, 97] width 12 height 10
checkbox input "true"
click at [933, 727] on icon at bounding box center [935, 725] width 15 height 14
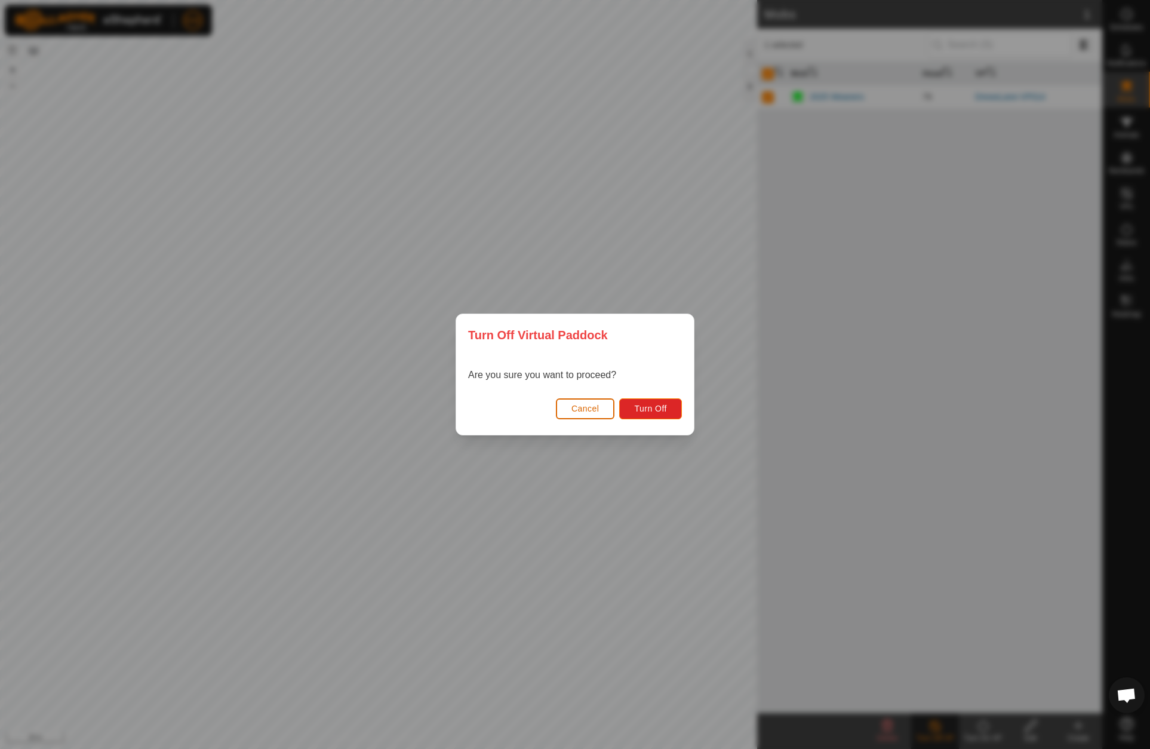
click at [590, 411] on span "Cancel" at bounding box center [585, 409] width 28 height 10
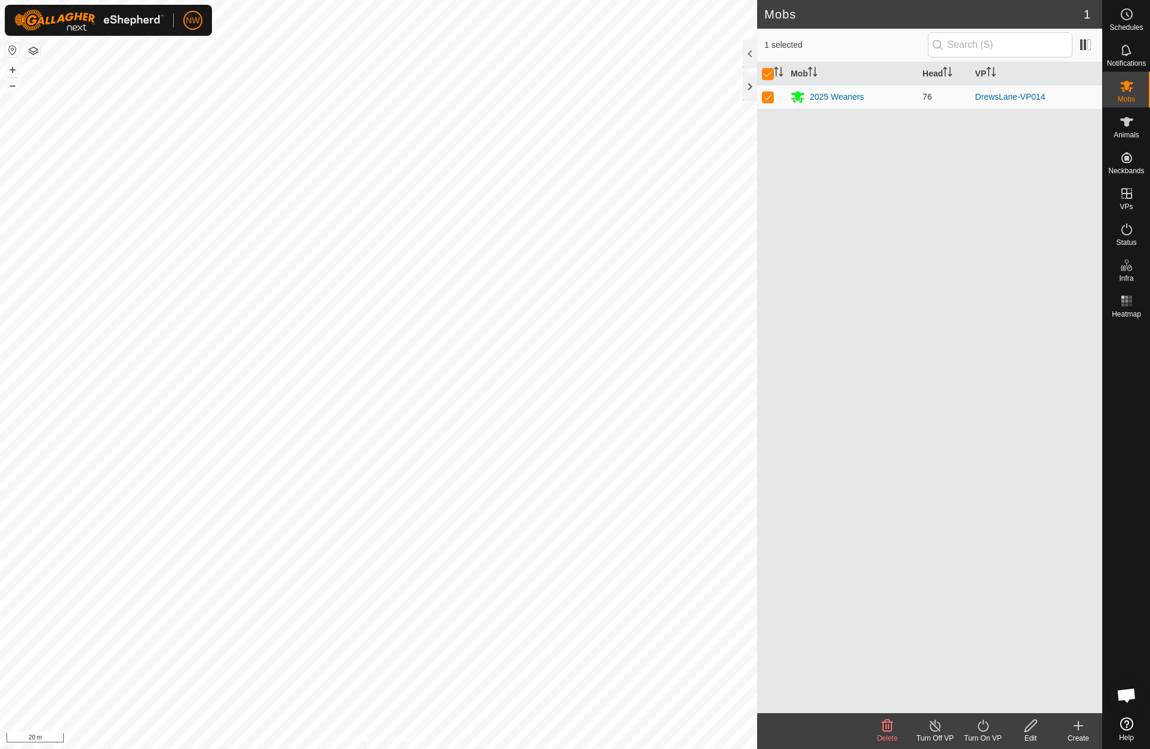
click at [982, 728] on icon at bounding box center [983, 725] width 15 height 14
drag, startPoint x: 1007, startPoint y: 244, endPoint x: 995, endPoint y: 239, distance: 12.6
click at [1002, 241] on div "Mob Head VP 2025 Weaners 76 DrewsLane-VP014" at bounding box center [929, 387] width 345 height 651
click at [1129, 96] on span "Mobs" at bounding box center [1126, 99] width 17 height 7
click at [765, 99] on p-checkbox at bounding box center [768, 97] width 12 height 10
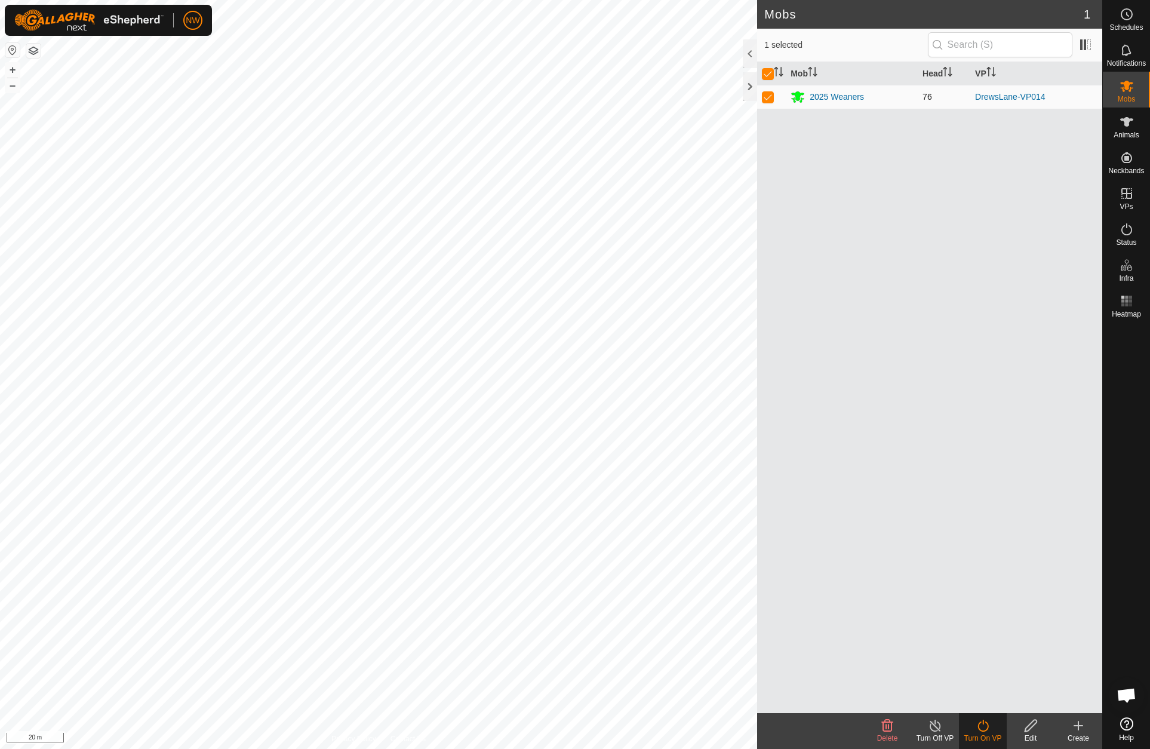
checkbox input "false"
click at [765, 99] on p-checkbox at bounding box center [768, 97] width 12 height 10
checkbox input "true"
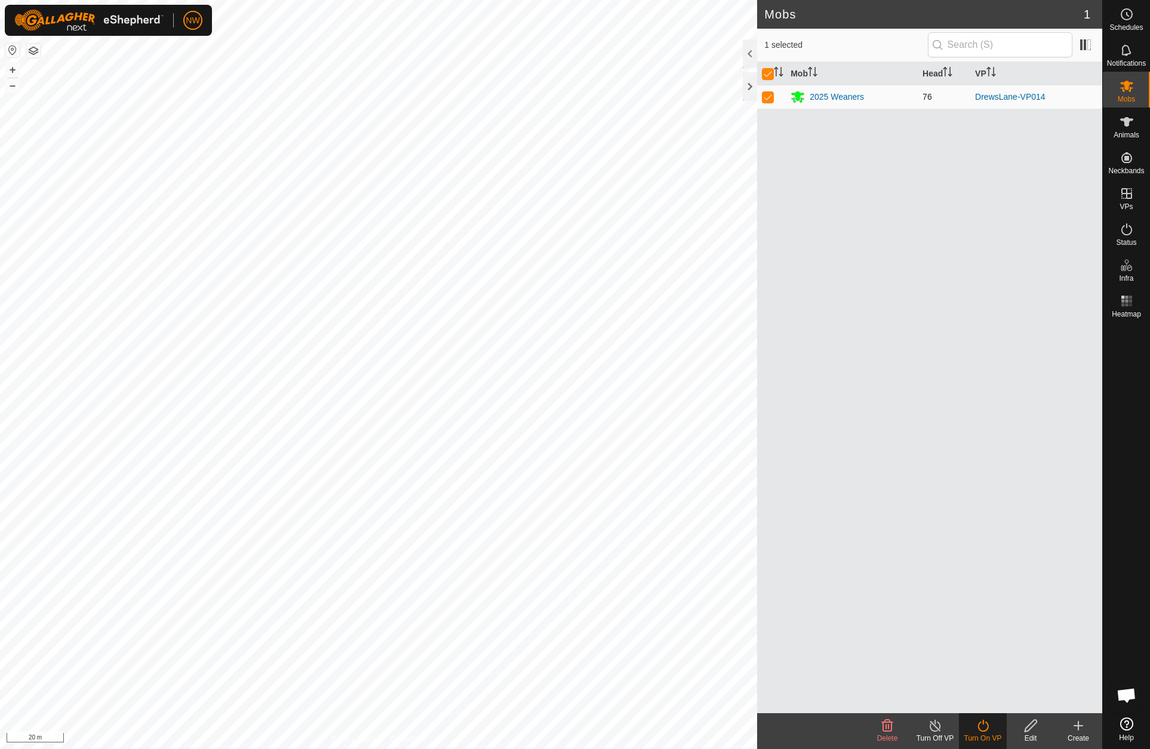
click at [765, 99] on p-checkbox at bounding box center [768, 97] width 12 height 10
checkbox input "false"
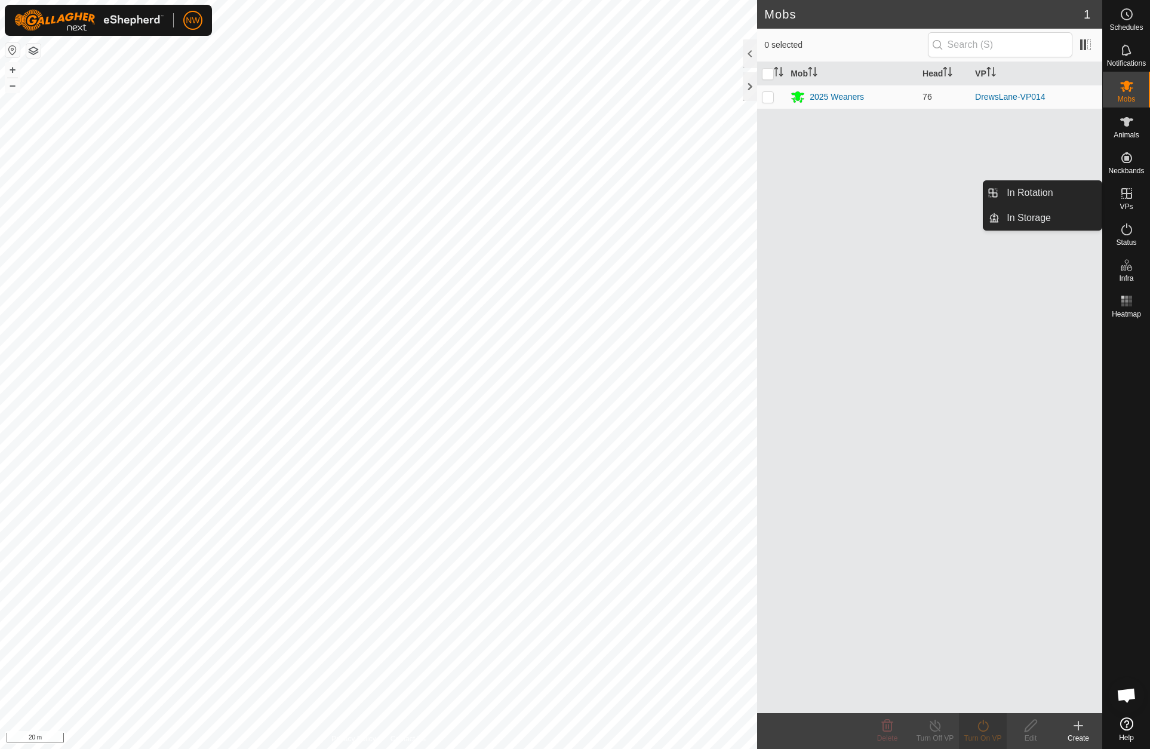
click at [1130, 200] on icon at bounding box center [1127, 193] width 14 height 14
click at [1035, 189] on link "In Rotation" at bounding box center [1051, 193] width 102 height 24
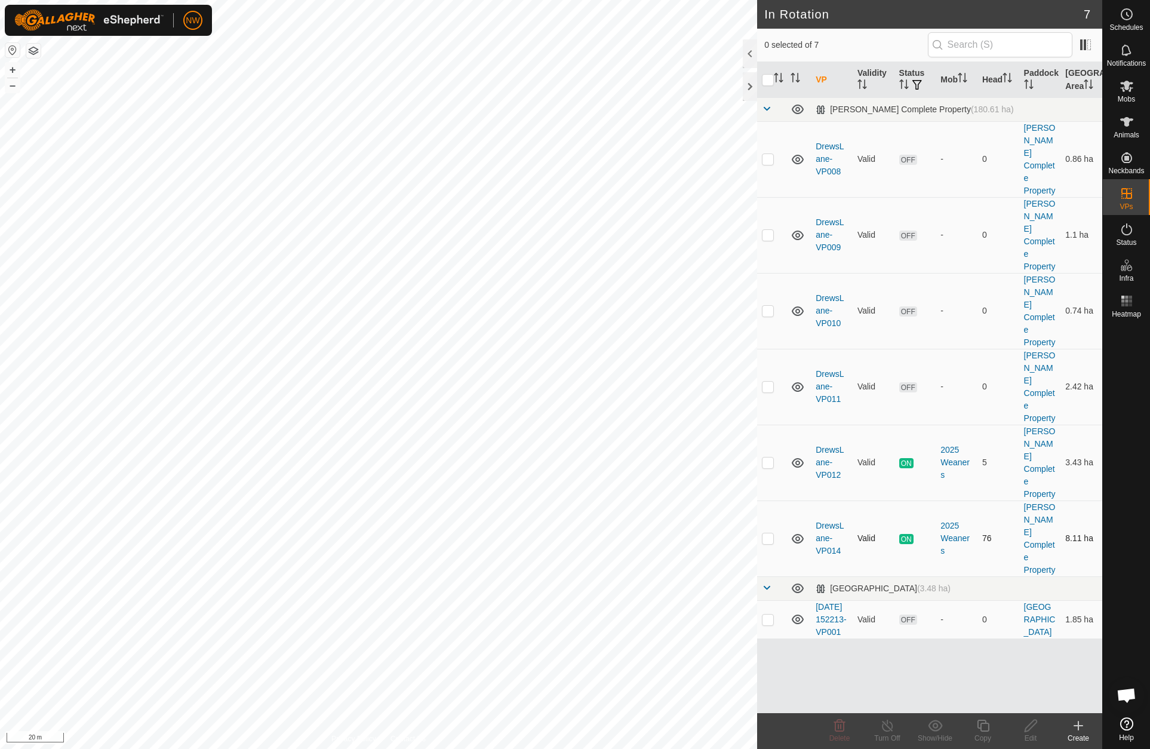
click at [765, 533] on p-checkbox at bounding box center [768, 538] width 12 height 10
checkbox input "true"
click at [887, 729] on icon at bounding box center [887, 725] width 15 height 14
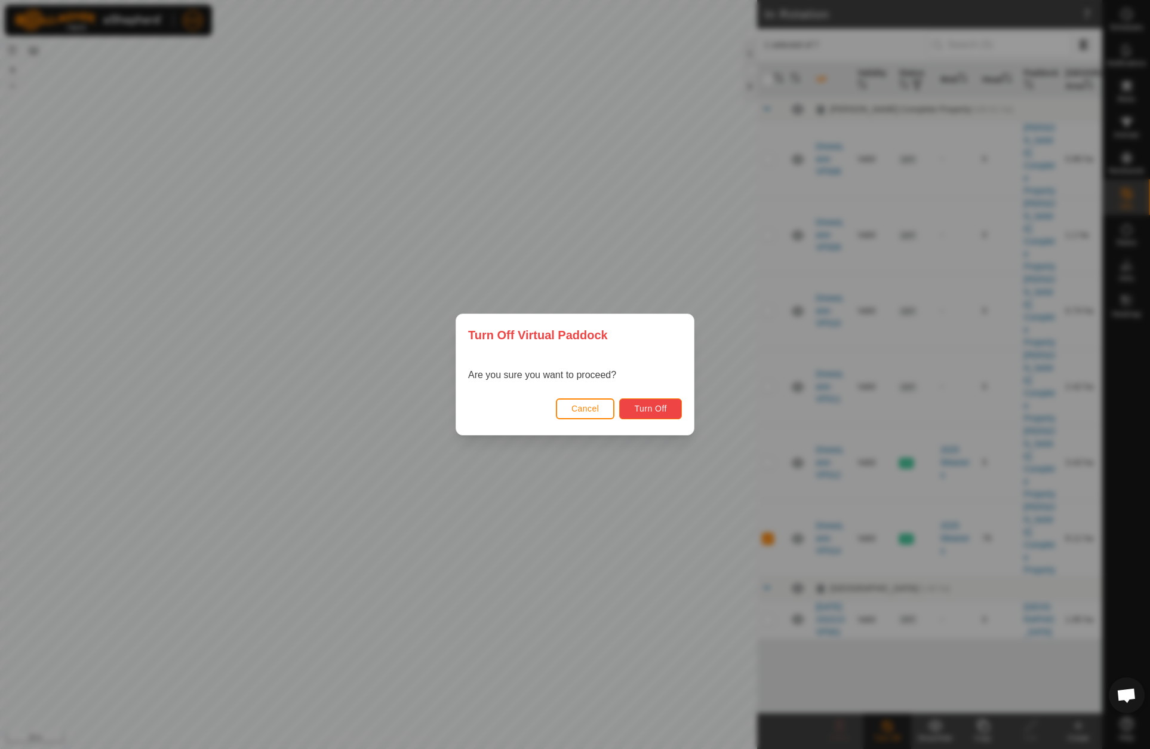
click at [639, 410] on span "Turn Off" at bounding box center [650, 409] width 33 height 10
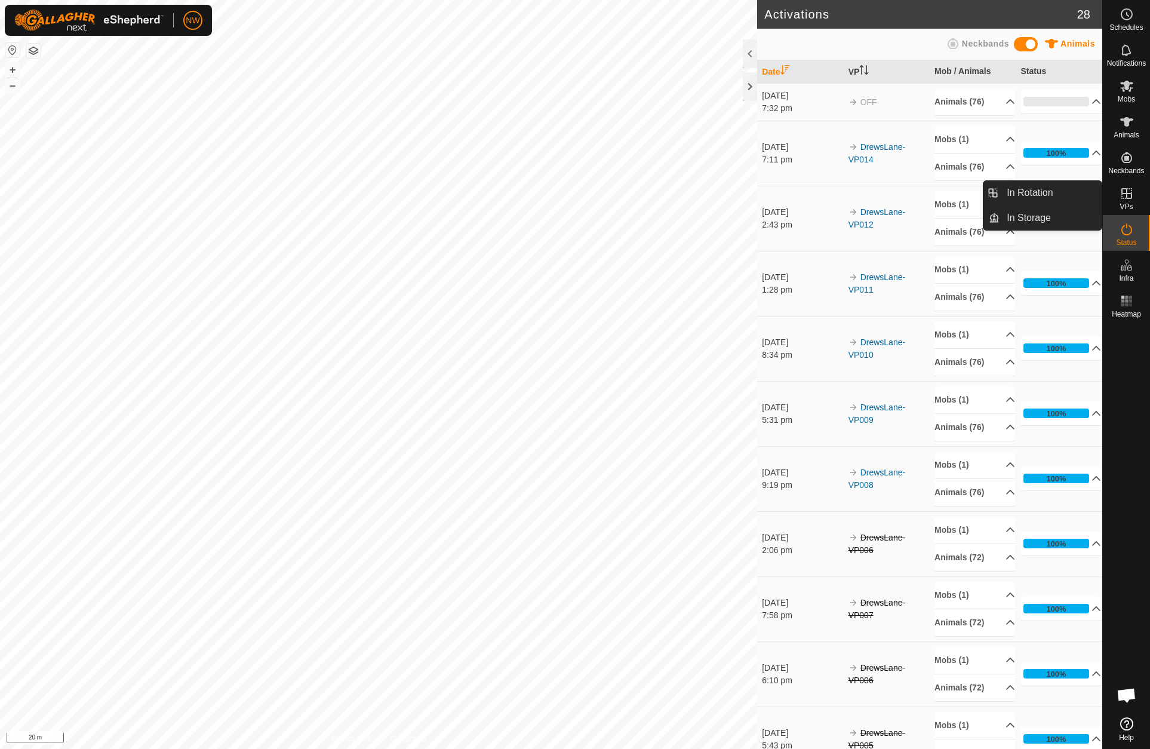
click at [1127, 196] on icon at bounding box center [1127, 193] width 14 height 14
click at [1023, 189] on link "In Rotation" at bounding box center [1051, 193] width 102 height 24
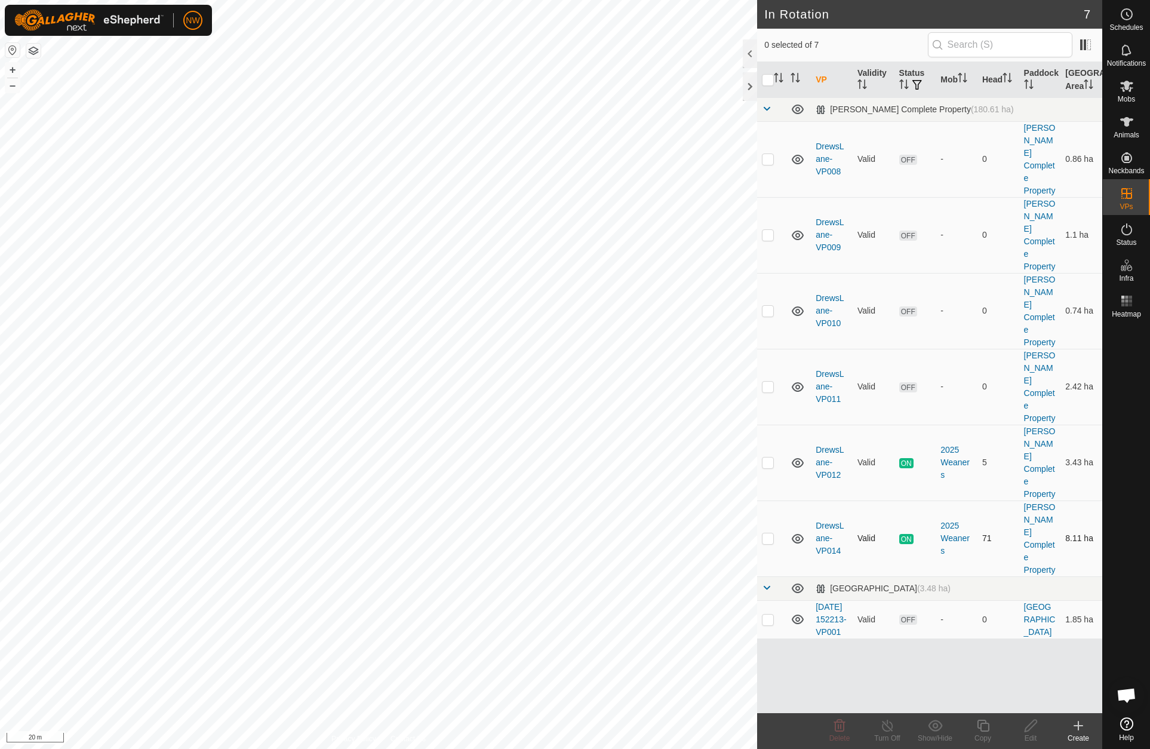
click at [770, 533] on p-checkbox at bounding box center [768, 538] width 12 height 10
checkbox input "true"
click at [767, 457] on p-checkbox at bounding box center [768, 462] width 12 height 10
click at [763, 457] on p-checkbox at bounding box center [768, 462] width 12 height 10
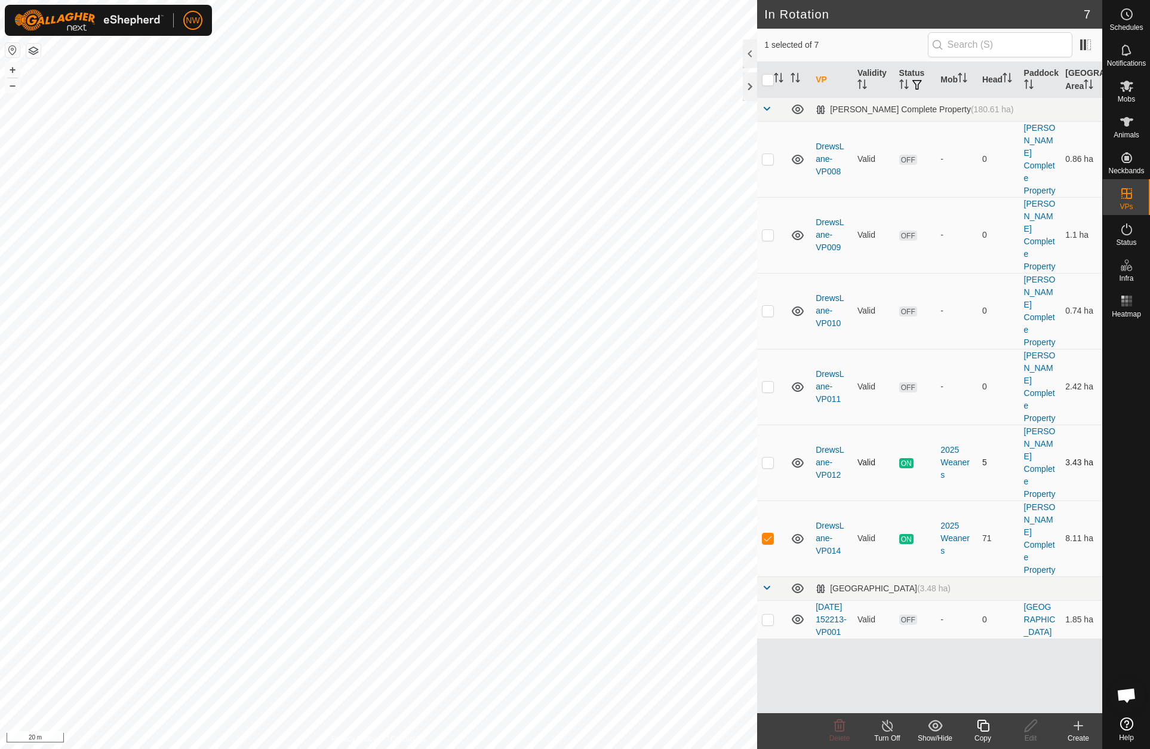
checkbox input "true"
click at [771, 533] on p-checkbox at bounding box center [768, 538] width 12 height 10
click at [768, 533] on p-checkbox at bounding box center [768, 538] width 12 height 10
checkbox input "true"
click at [767, 457] on p-checkbox at bounding box center [768, 462] width 12 height 10
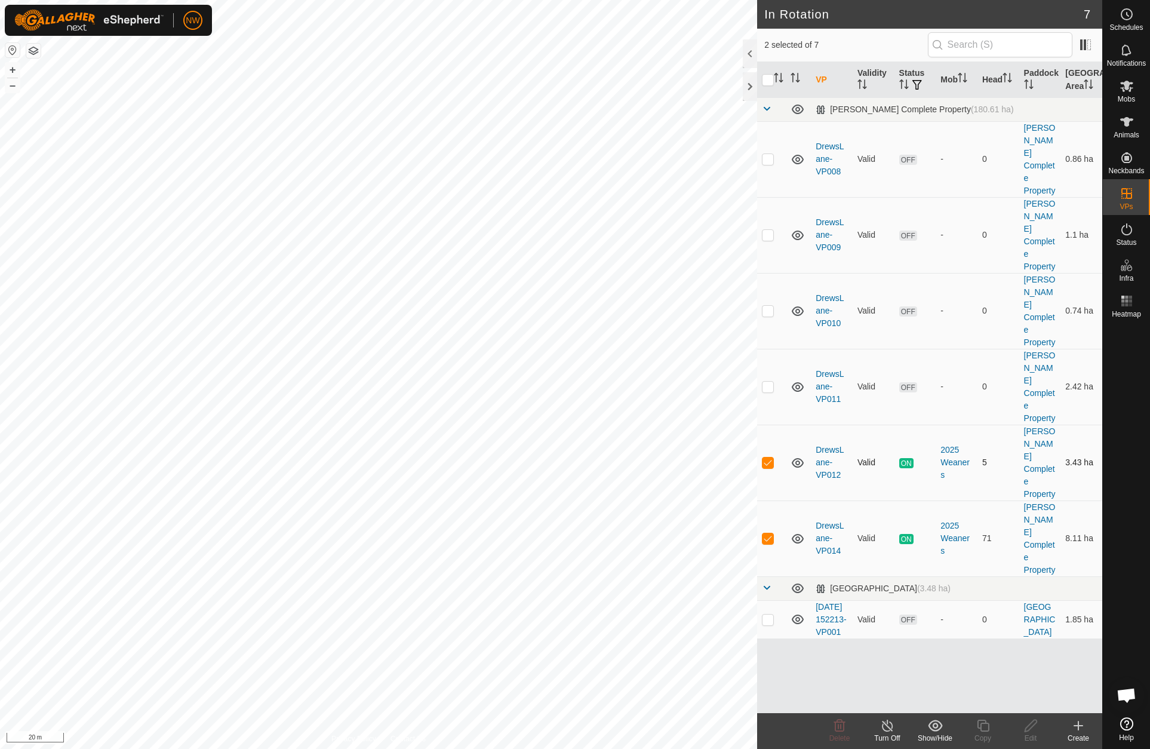
checkbox input "false"
click at [906, 534] on span "ON" at bounding box center [906, 539] width 14 height 10
click at [797, 534] on icon at bounding box center [798, 539] width 12 height 10
click at [798, 531] on icon at bounding box center [798, 538] width 14 height 14
drag, startPoint x: 767, startPoint y: 411, endPoint x: 822, endPoint y: 577, distance: 174.8
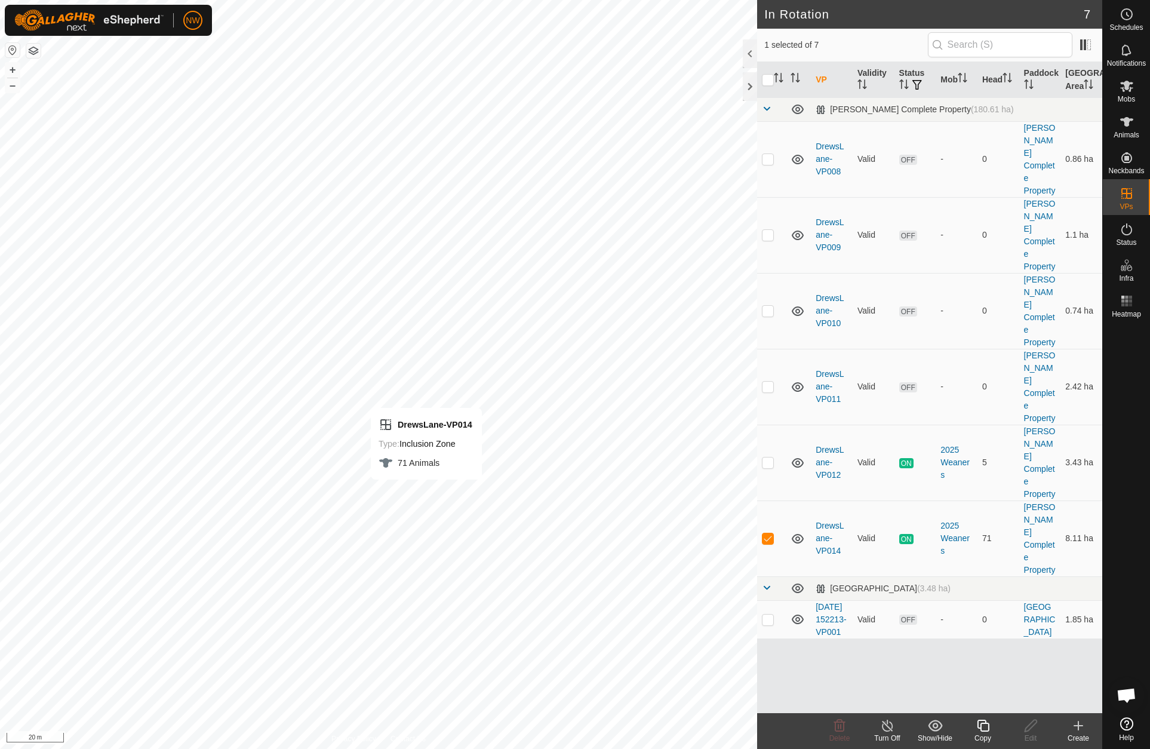
click at [822, 577] on div "VP Validity Status Mob Head Paddock Grazing Area [PERSON_NAME] Complete Propert…" at bounding box center [929, 387] width 345 height 651
click at [863, 585] on div "VP Validity Status Mob Head Paddock Grazing Area [PERSON_NAME] Complete Propert…" at bounding box center [929, 387] width 345 height 651
click at [1126, 88] on icon at bounding box center [1126, 86] width 13 height 11
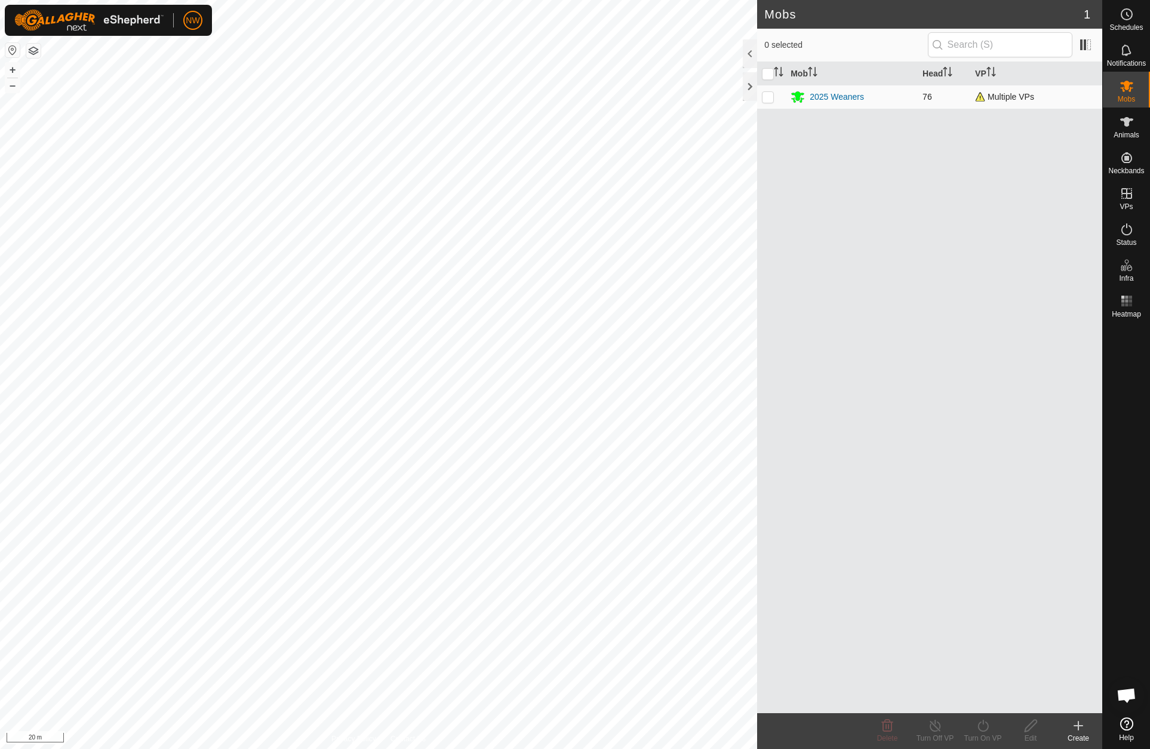
click at [767, 93] on p-checkbox at bounding box center [768, 97] width 12 height 10
checkbox input "true"
click at [770, 98] on p-checkbox at bounding box center [768, 97] width 12 height 10
checkbox input "false"
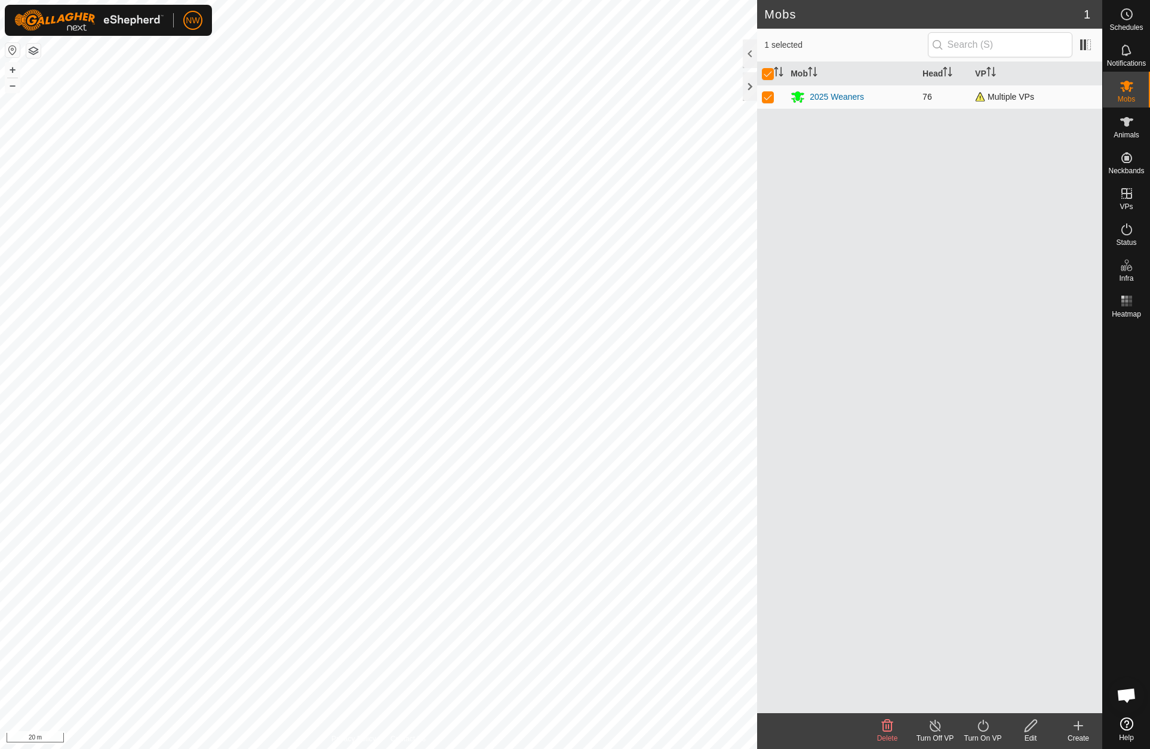
checkbox input "false"
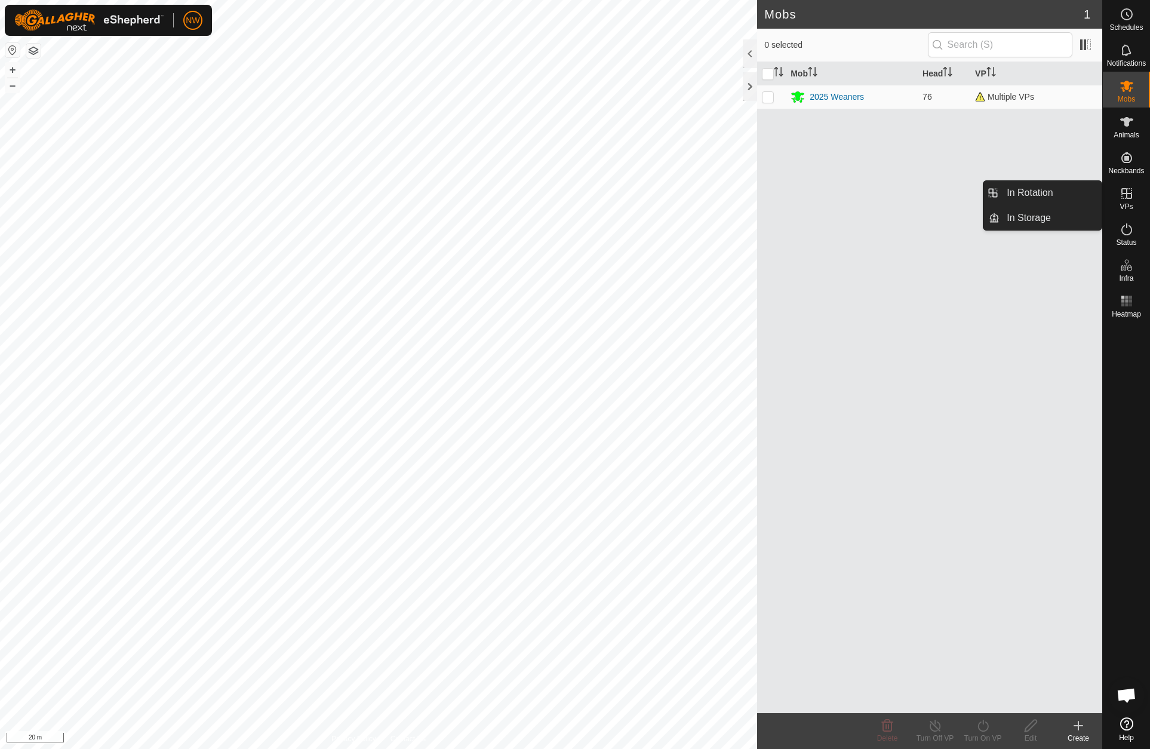
click at [1127, 194] on icon at bounding box center [1126, 193] width 11 height 11
drag, startPoint x: 1099, startPoint y: 196, endPoint x: 1047, endPoint y: 195, distance: 52.0
click at [1047, 195] on link "In Rotation" at bounding box center [1051, 193] width 102 height 24
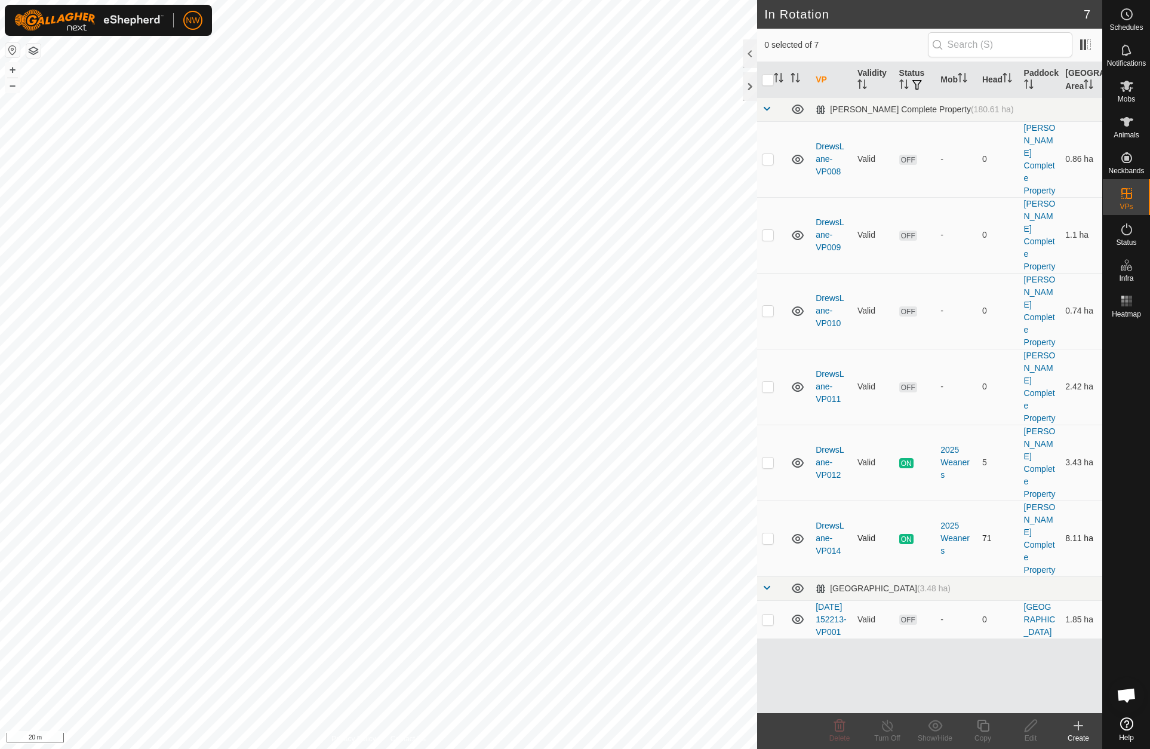
click at [765, 533] on p-checkbox at bounding box center [768, 538] width 12 height 10
checkbox input "true"
click at [1125, 91] on icon at bounding box center [1127, 86] width 14 height 14
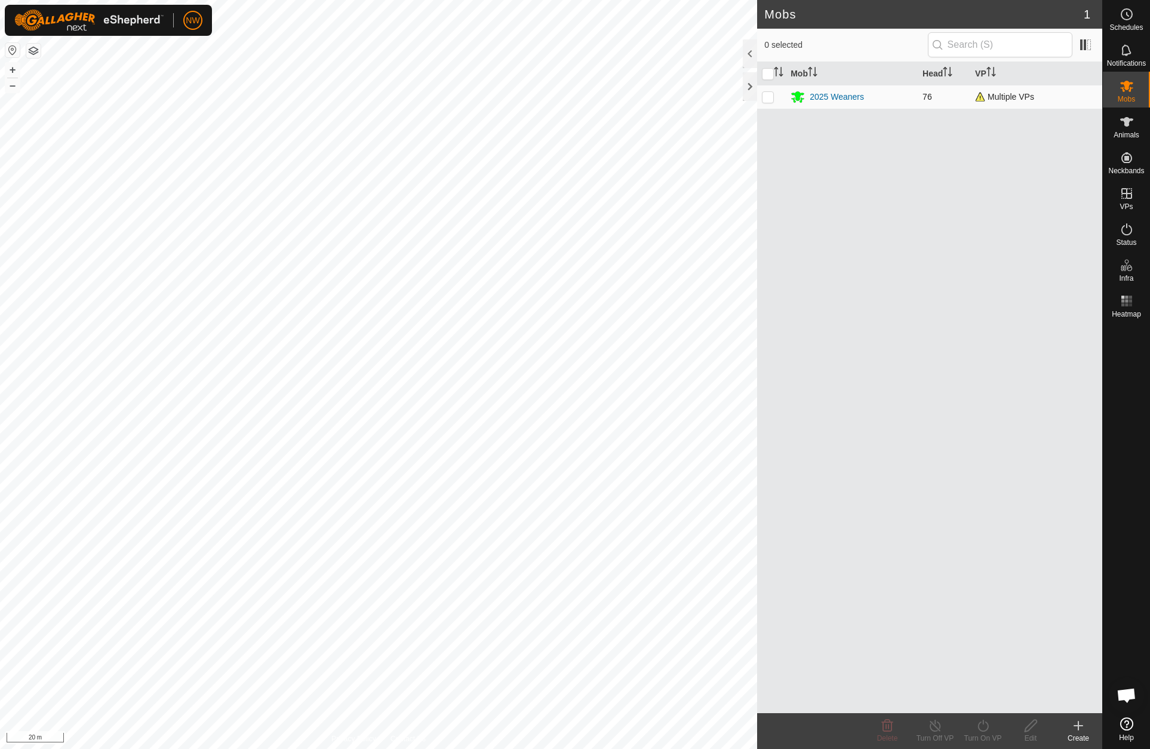
click at [769, 100] on p-checkbox at bounding box center [768, 97] width 12 height 10
checkbox input "true"
click at [769, 100] on p-checkbox at bounding box center [768, 97] width 12 height 10
checkbox input "false"
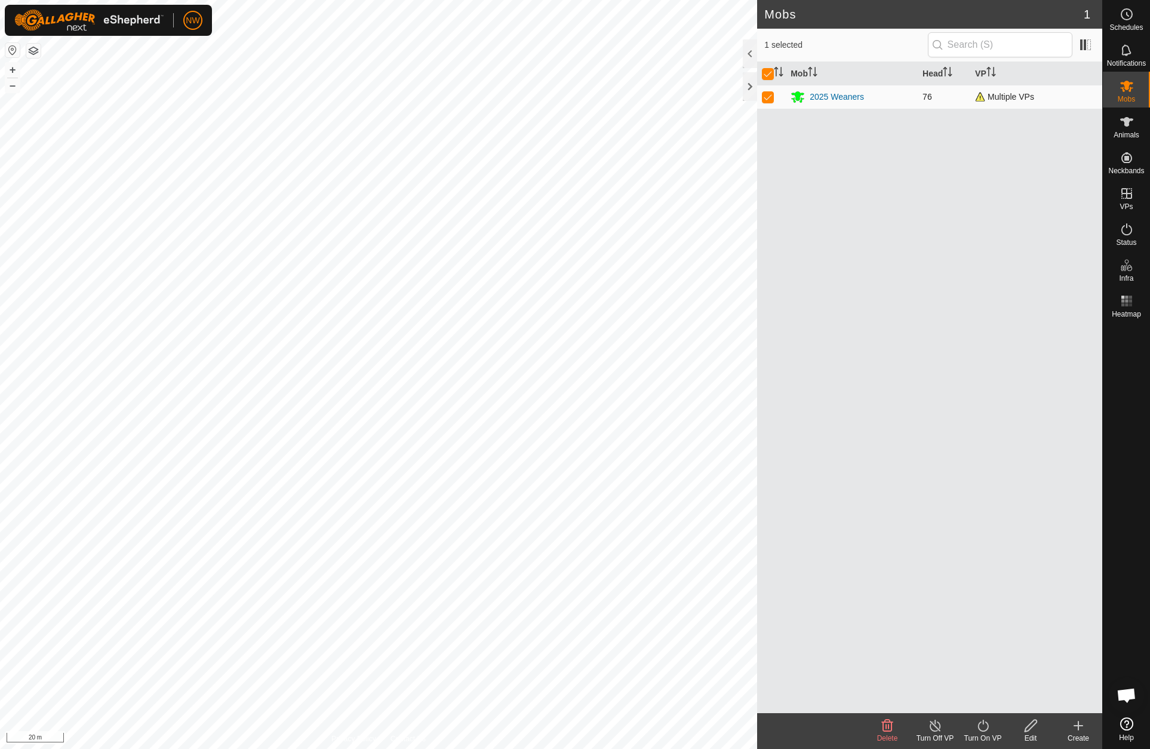
checkbox input "false"
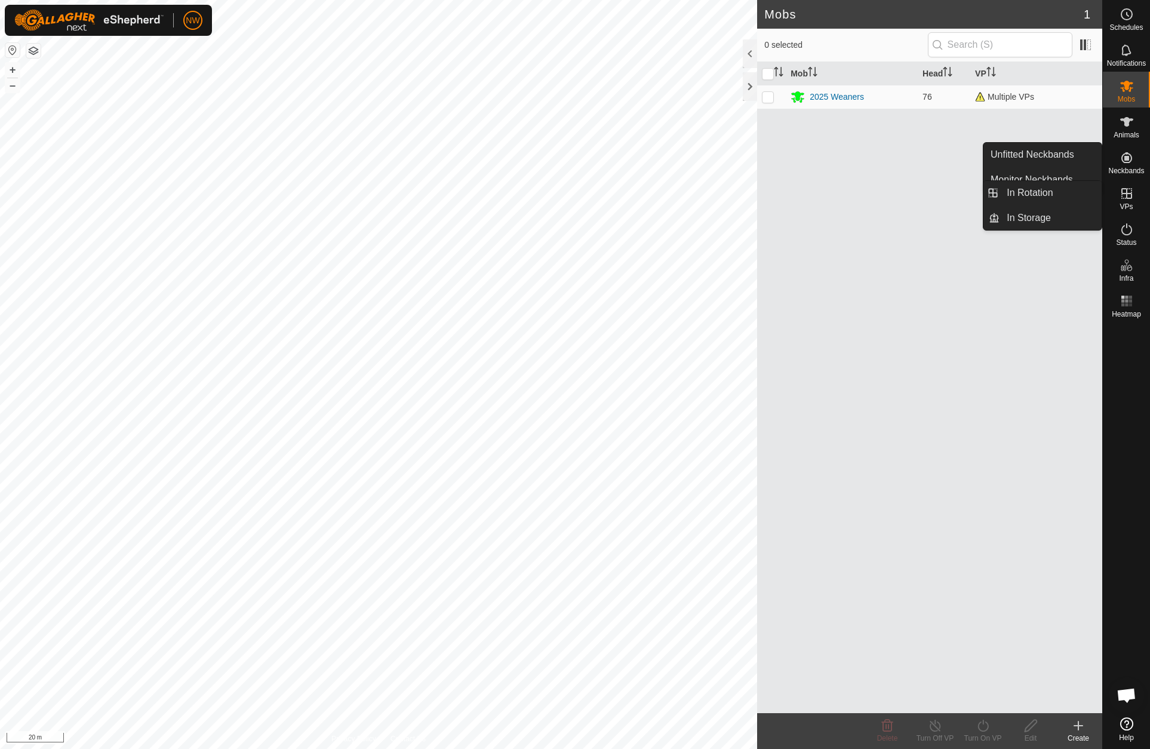
click at [1127, 193] on icon at bounding box center [1126, 193] width 11 height 11
click at [1054, 193] on link "In Rotation" at bounding box center [1051, 193] width 102 height 24
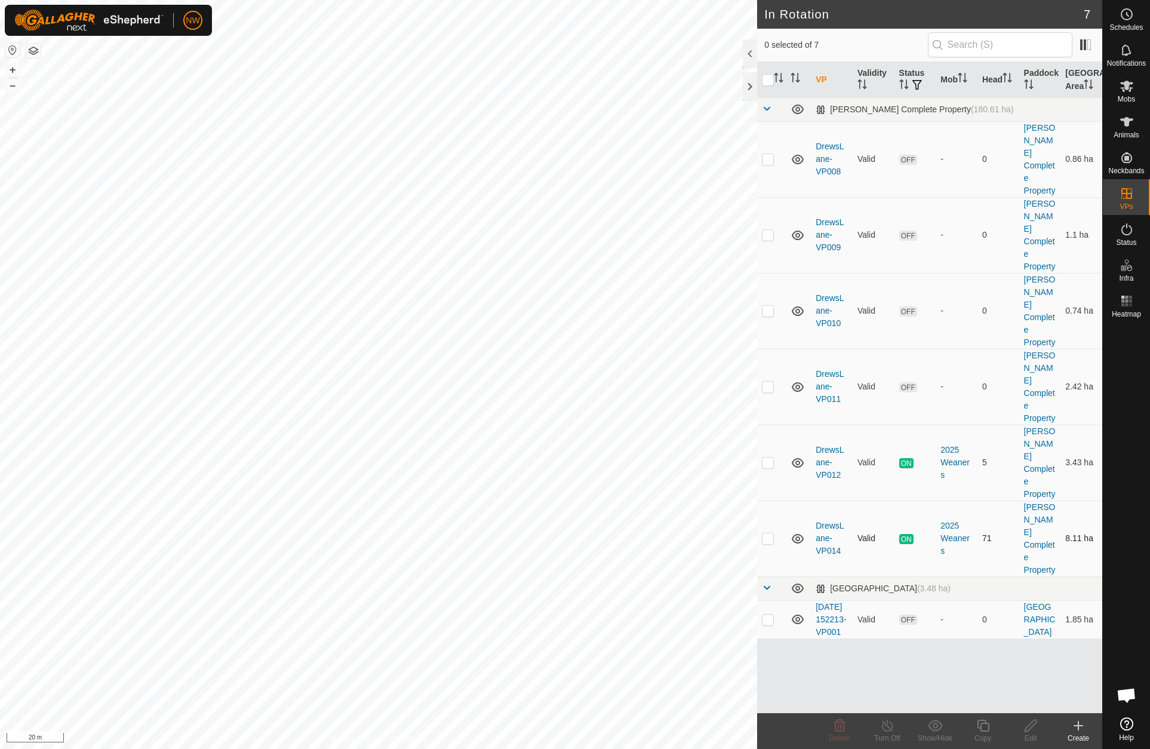
click at [770, 533] on p-checkbox at bounding box center [768, 538] width 12 height 10
checkbox input "true"
click at [766, 457] on p-checkbox at bounding box center [768, 462] width 12 height 10
checkbox input "false"
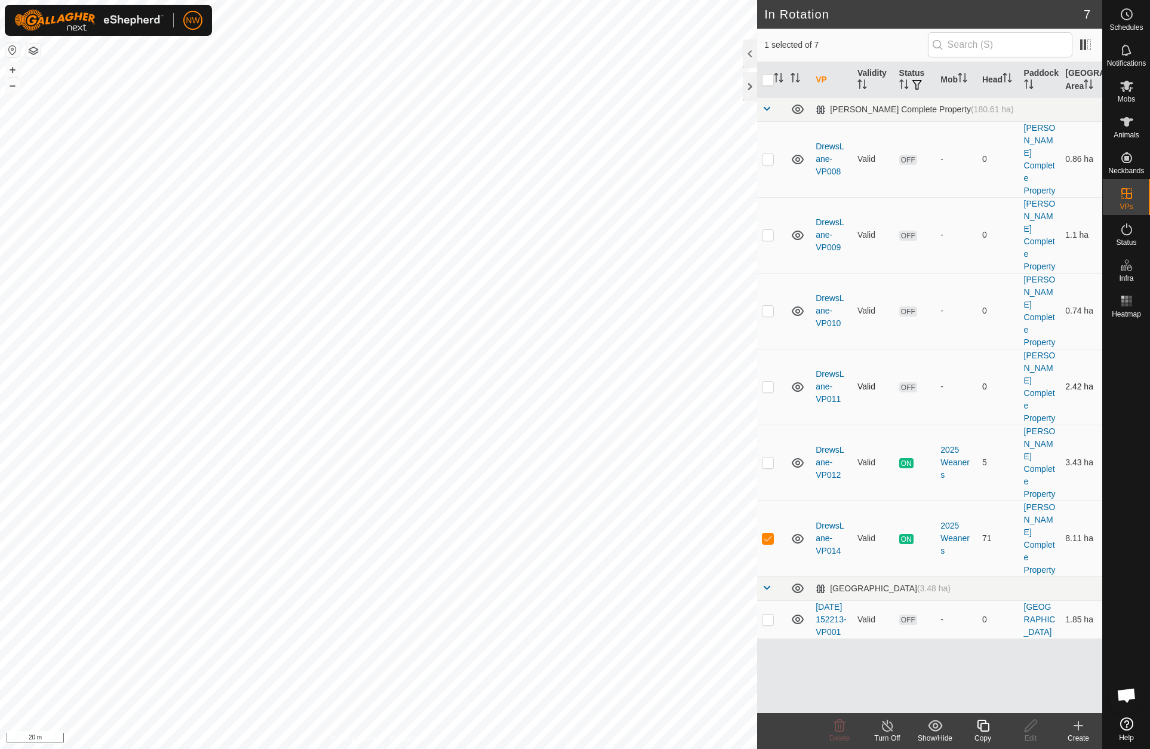
click at [767, 382] on p-checkbox at bounding box center [768, 387] width 12 height 10
checkbox input "true"
click at [770, 533] on p-checkbox at bounding box center [768, 538] width 12 height 10
checkbox input "false"
click at [772, 457] on p-checkbox at bounding box center [768, 462] width 12 height 10
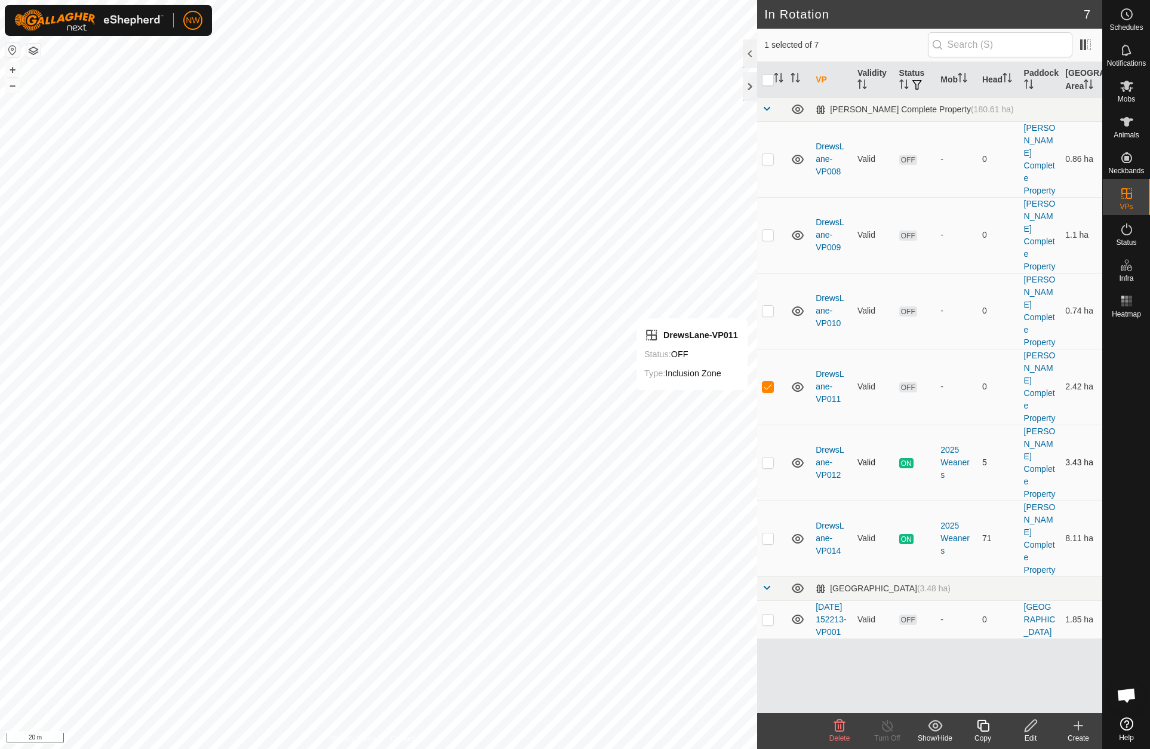
checkbox input "true"
click at [771, 382] on p-tablecheckbox at bounding box center [768, 387] width 12 height 10
checkbox input "false"
click at [769, 533] on p-checkbox at bounding box center [768, 538] width 12 height 10
click at [768, 533] on p-checkbox at bounding box center [768, 538] width 12 height 10
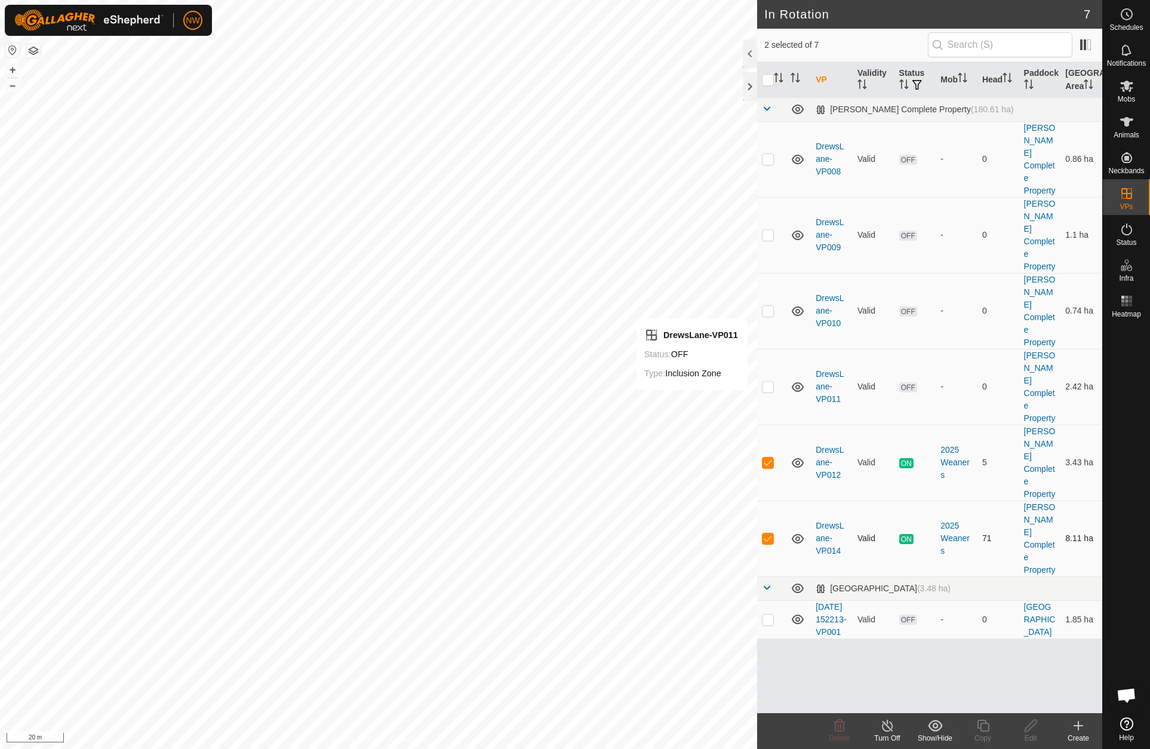
checkbox input "false"
click at [767, 457] on p-checkbox at bounding box center [768, 462] width 12 height 10
checkbox input "false"
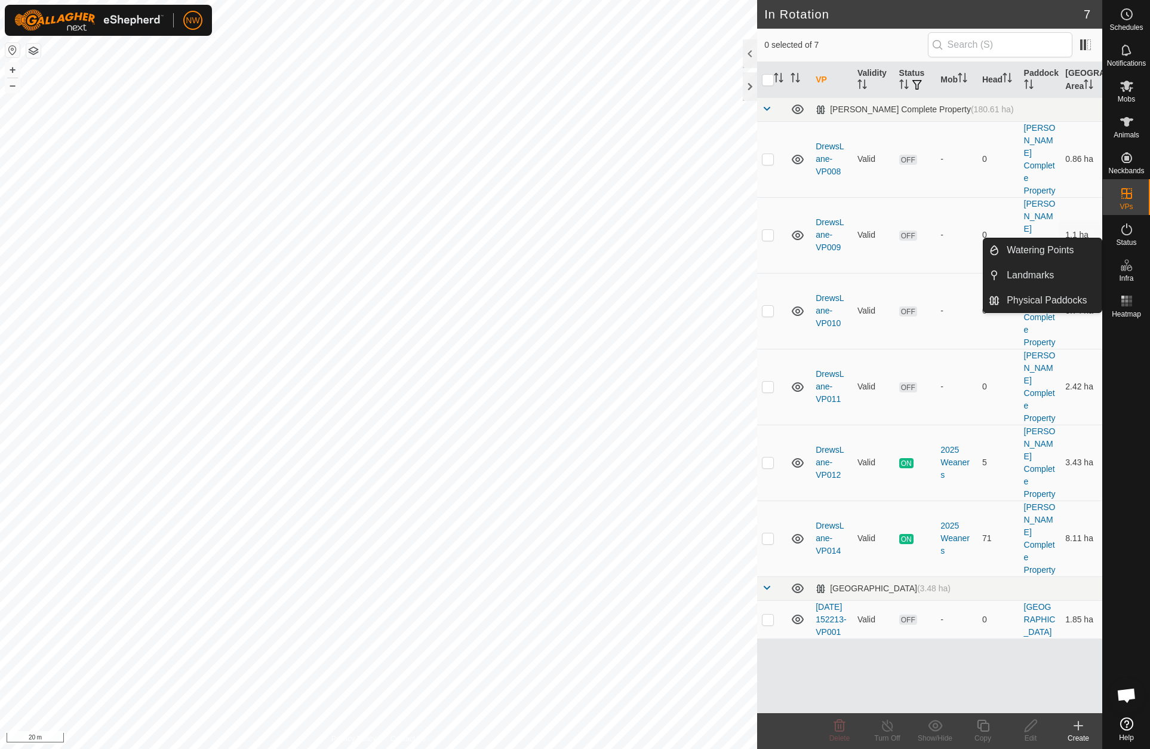
click at [1131, 232] on icon at bounding box center [1126, 229] width 11 height 12
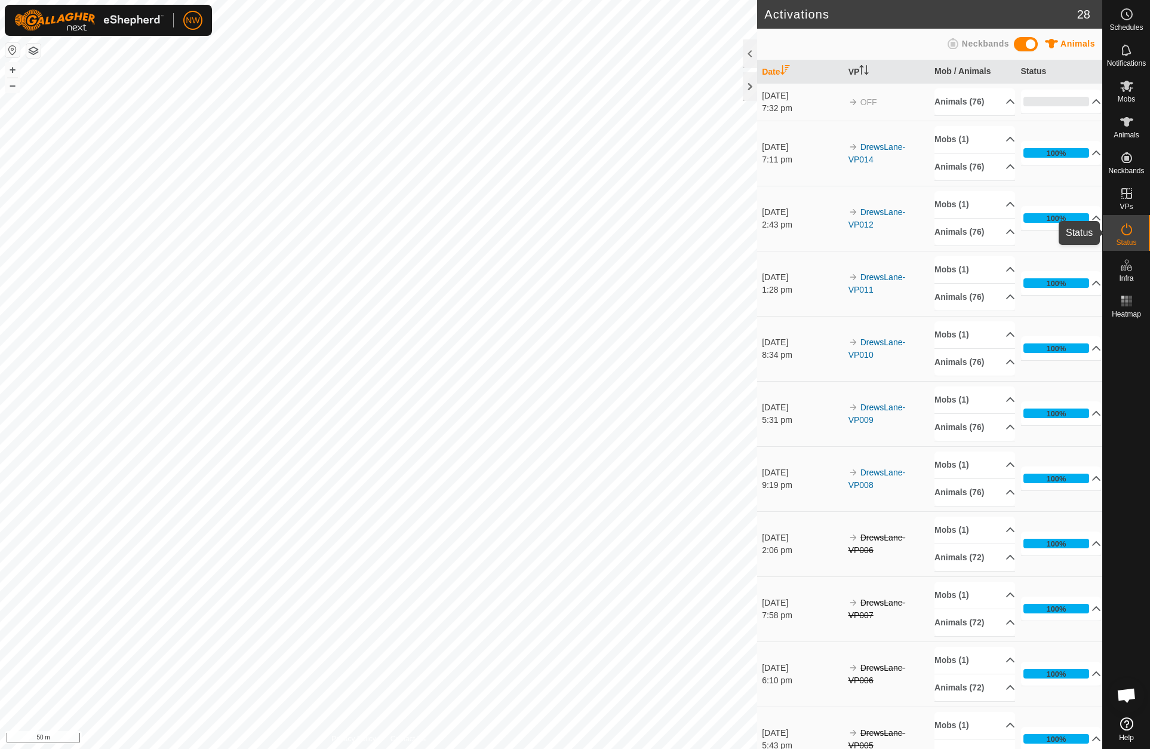
click at [1140, 230] on div "Status" at bounding box center [1126, 233] width 47 height 36
click at [1048, 155] on p-accordion-header "100%" at bounding box center [1061, 153] width 81 height 24
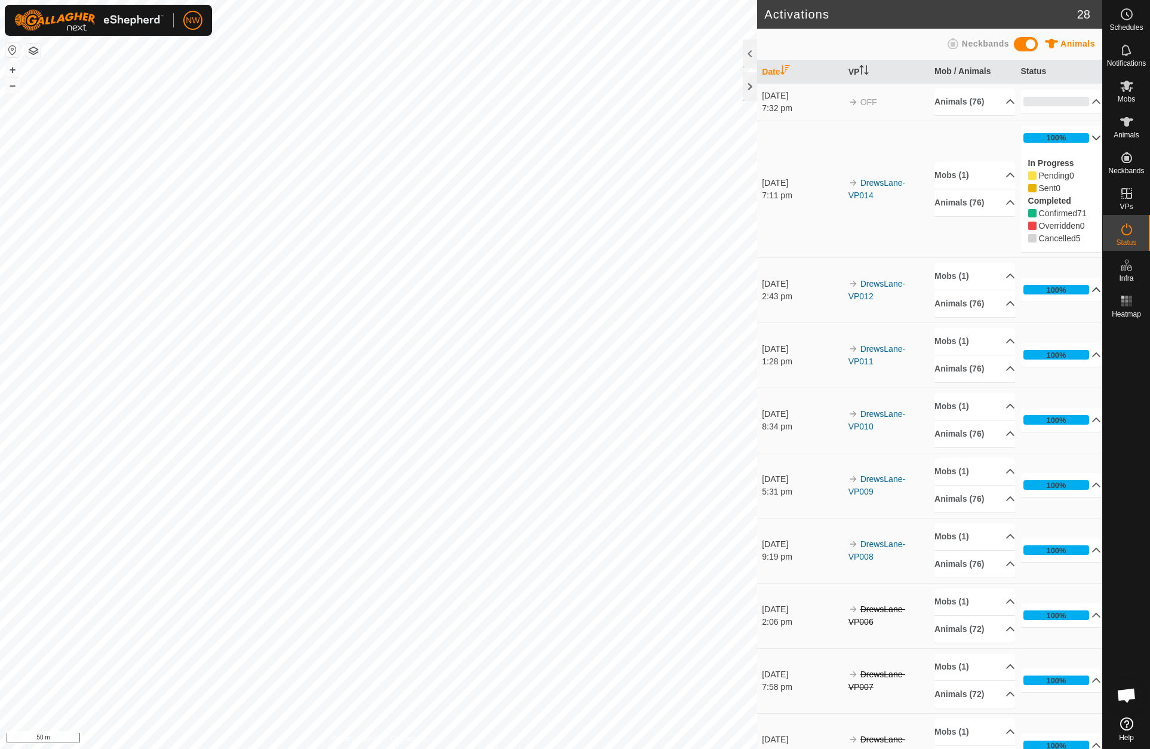
click at [1079, 290] on p-accordion-header "100%" at bounding box center [1061, 290] width 81 height 24
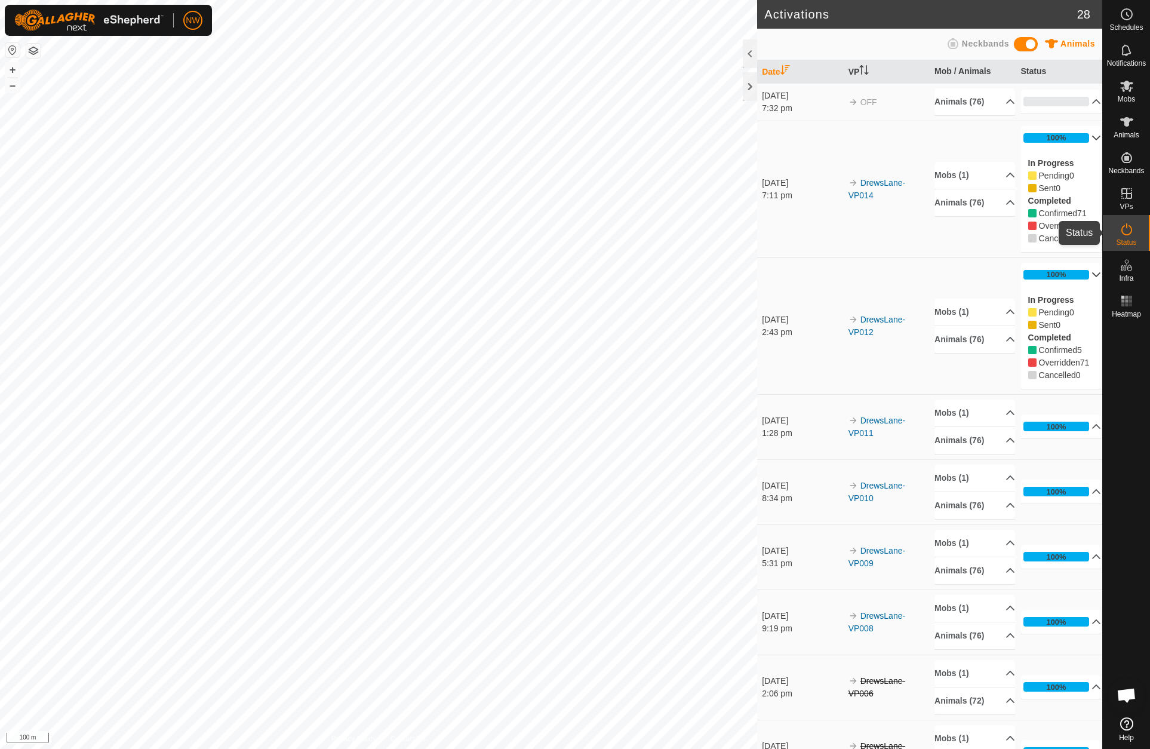
click at [1126, 233] on icon at bounding box center [1127, 229] width 14 height 14
click at [1078, 102] on p-accordion-header "0%" at bounding box center [1061, 102] width 81 height 24
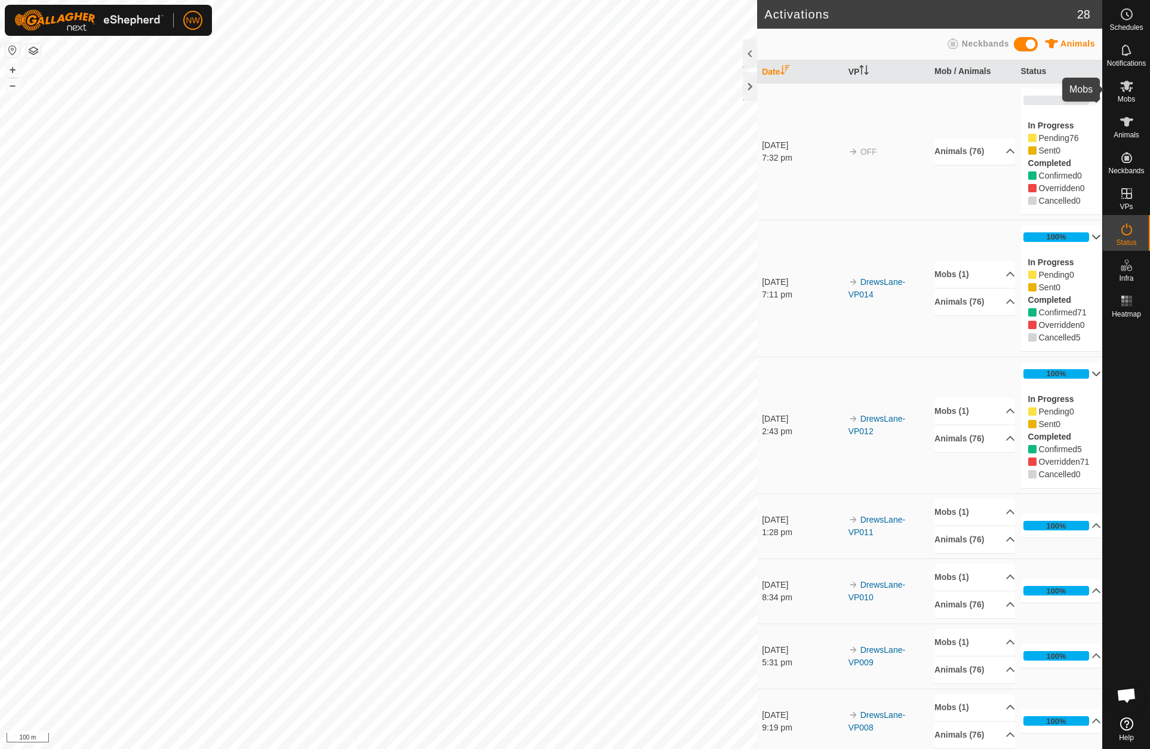
click at [1129, 84] on icon at bounding box center [1126, 86] width 13 height 11
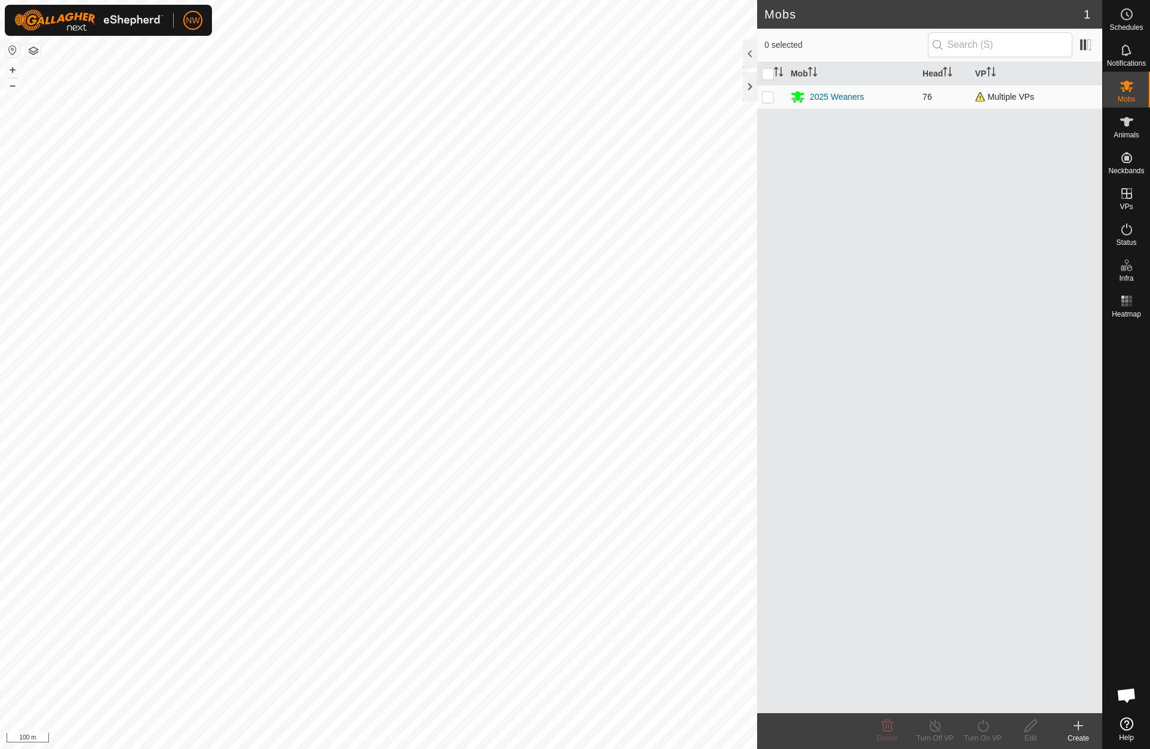
click at [772, 96] on p-checkbox at bounding box center [768, 97] width 12 height 10
checkbox input "true"
click at [771, 95] on p-checkbox at bounding box center [768, 97] width 12 height 10
checkbox input "false"
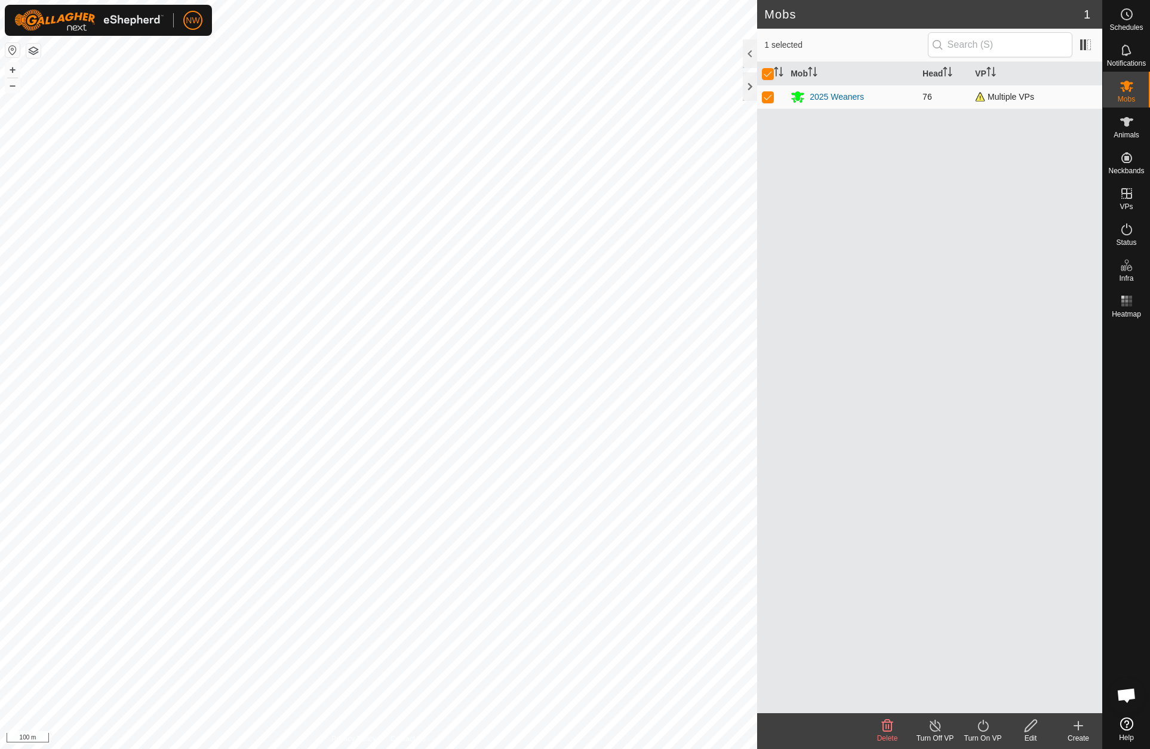
checkbox input "false"
click at [771, 95] on p-checkbox at bounding box center [768, 97] width 12 height 10
checkbox input "true"
click at [767, 99] on p-checkbox at bounding box center [768, 97] width 12 height 10
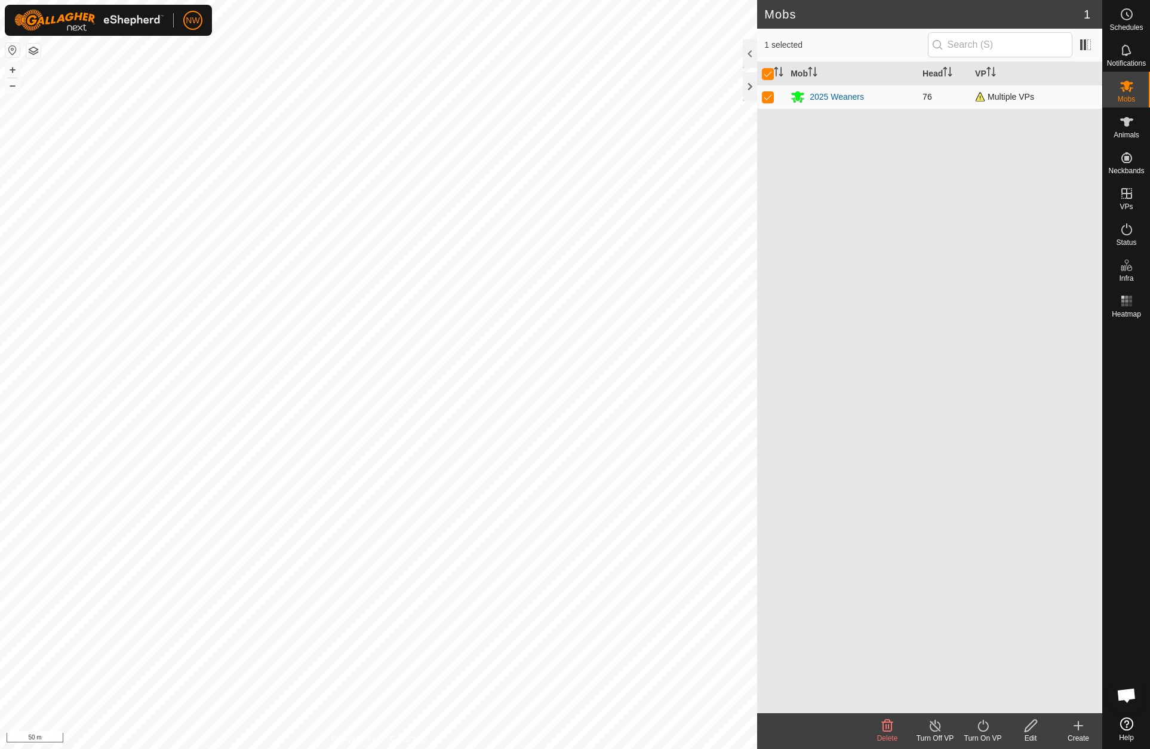
checkbox input "false"
click at [767, 99] on p-checkbox at bounding box center [768, 97] width 12 height 10
checkbox input "true"
